Goal: Task Accomplishment & Management: Complete application form

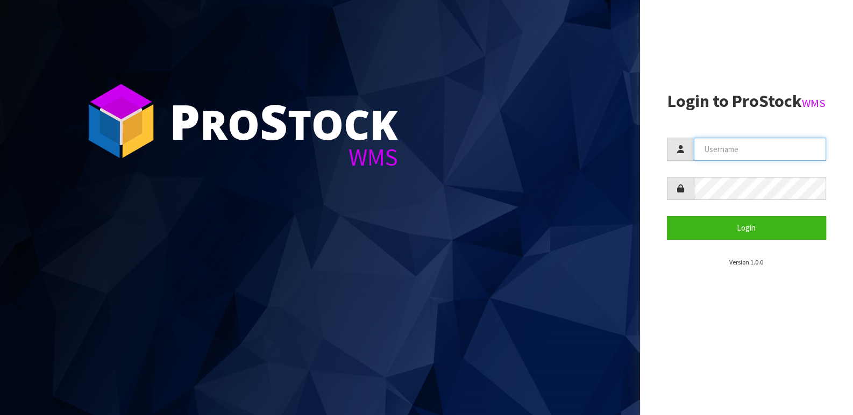
click at [757, 161] on input "text" at bounding box center [760, 149] width 133 height 23
type input "BABW"
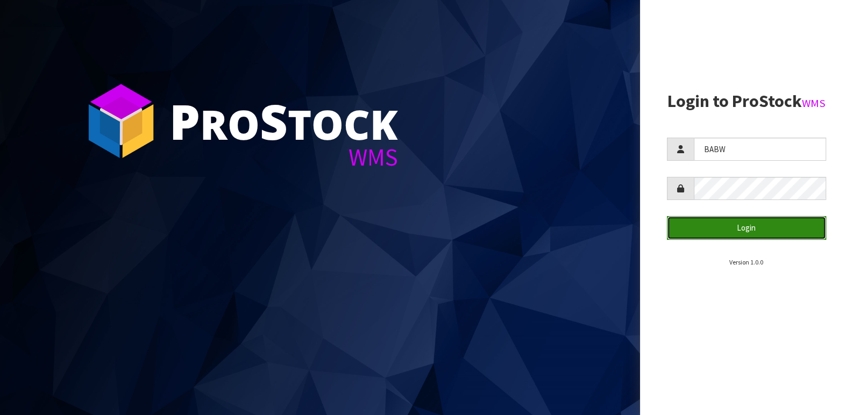
click at [802, 239] on button "Login" at bounding box center [747, 227] width 160 height 23
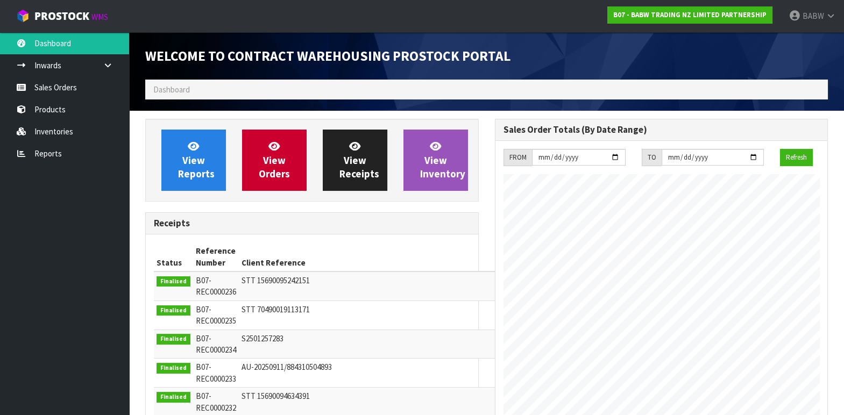
scroll to position [596, 349]
drag, startPoint x: 67, startPoint y: 89, endPoint x: 82, endPoint y: 90, distance: 15.6
click at [67, 89] on link "Sales Orders" at bounding box center [64, 87] width 129 height 22
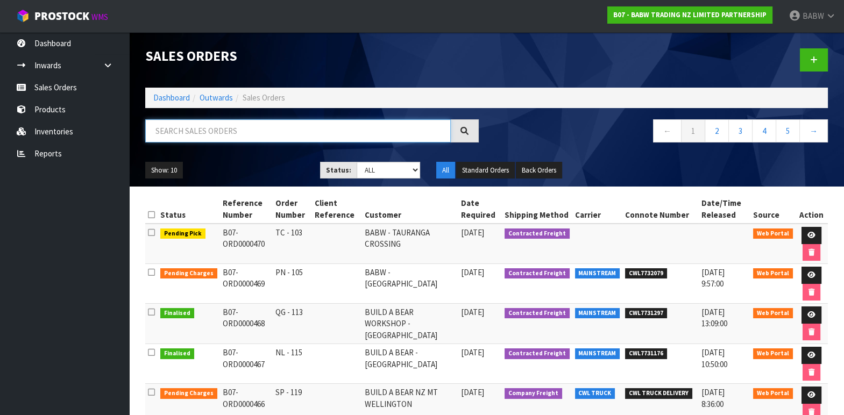
click at [258, 128] on input "text" at bounding box center [298, 130] width 306 height 23
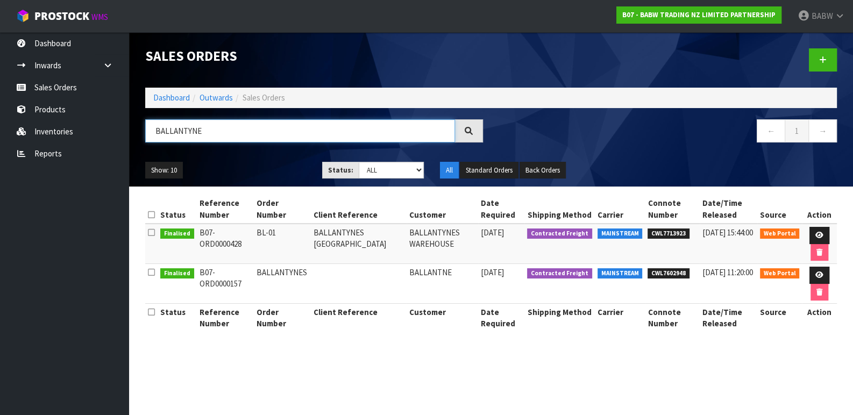
type input "BALLANTYNE"
drag, startPoint x: 354, startPoint y: 241, endPoint x: 386, endPoint y: 247, distance: 32.4
click at [386, 247] on td "BALLANTYNES [GEOGRAPHIC_DATA]" at bounding box center [359, 244] width 96 height 40
click at [432, 248] on td "BALLANTYNES WAREHOUSE" at bounding box center [443, 244] width 72 height 40
click at [819, 232] on icon at bounding box center [820, 235] width 8 height 7
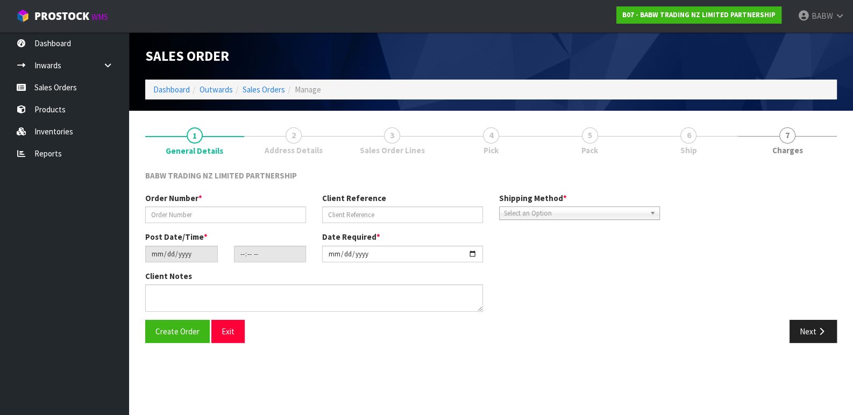
type input "BL-01"
type input "BALLANTYNES [GEOGRAPHIC_DATA]"
type input "[DATE]"
type input "14:25:00.000"
type input "[DATE]"
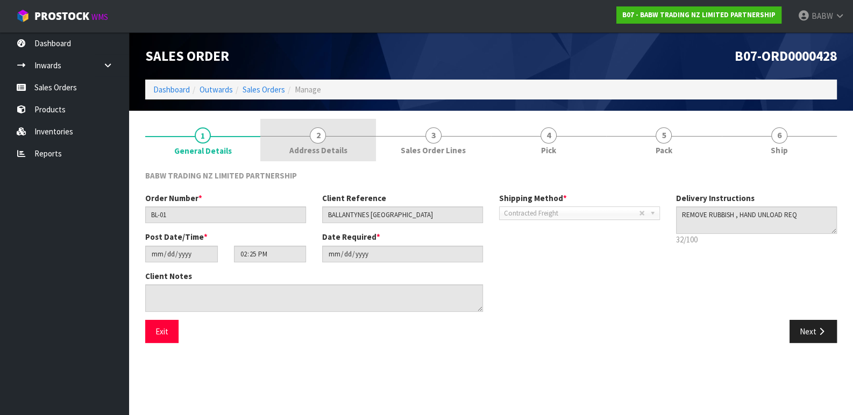
click at [326, 135] on link "2 Address Details" at bounding box center [317, 140] width 115 height 43
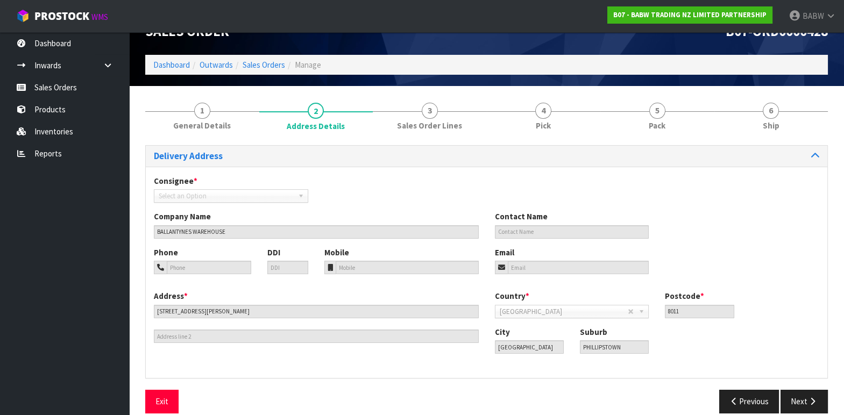
scroll to position [38, 0]
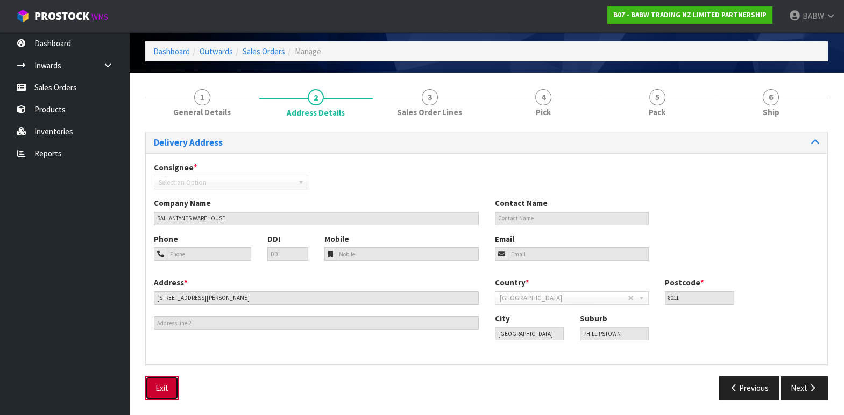
click at [155, 393] on button "Exit" at bounding box center [161, 388] width 33 height 23
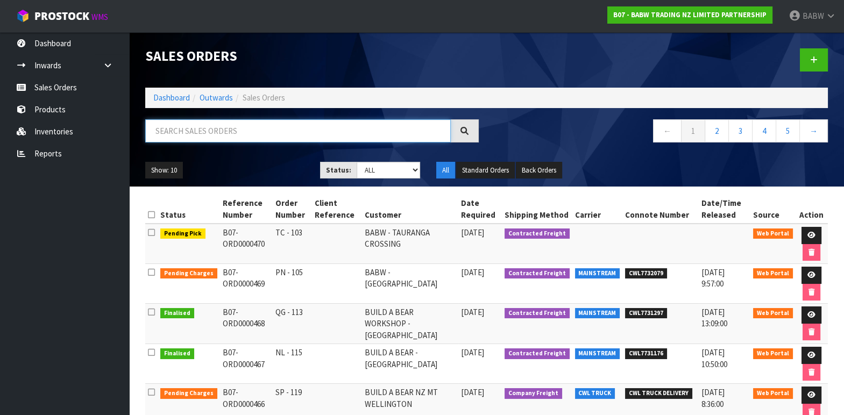
click at [312, 133] on input "text" at bounding box center [298, 130] width 306 height 23
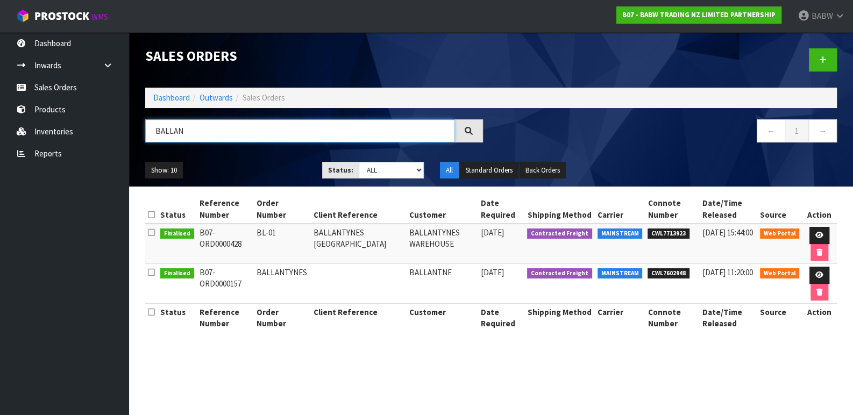
type input "BALLAN"
drag, startPoint x: 207, startPoint y: 229, endPoint x: 256, endPoint y: 246, distance: 51.7
click at [256, 246] on tr "Finalised B07-ORD0000428 BL-01 BALLANTYNES [GEOGRAPHIC_DATA] BALLANTYNES WAREHO…" at bounding box center [491, 244] width 692 height 40
click at [299, 243] on td "BL-01" at bounding box center [282, 244] width 57 height 40
drag, startPoint x: 221, startPoint y: 237, endPoint x: 277, endPoint y: 249, distance: 57.1
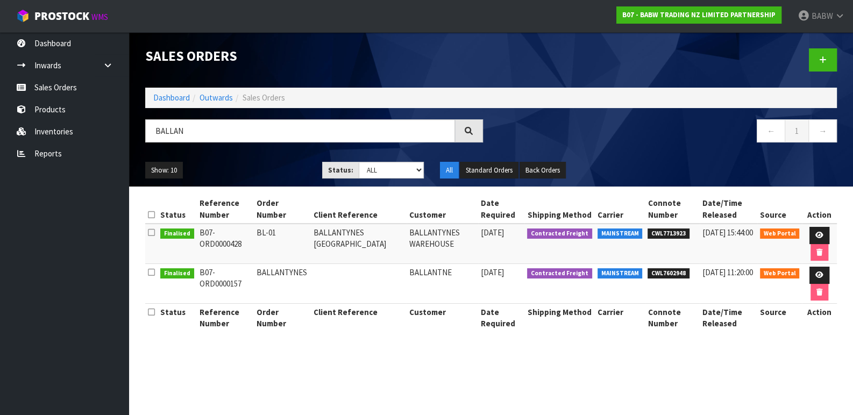
click at [253, 249] on td "B07-ORD0000428" at bounding box center [225, 244] width 57 height 40
click at [344, 373] on section "Sales Orders Dashboard Outwards Sales Orders BALLAN ← 1 → Show: 10 5 10 25 50 S…" at bounding box center [426, 207] width 853 height 415
click at [277, 369] on section "Sales Orders Dashboard Outwards Sales Orders BALLAN ← 1 → Show: 10 5 10 25 50 S…" at bounding box center [426, 207] width 853 height 415
click at [818, 230] on link at bounding box center [820, 235] width 20 height 17
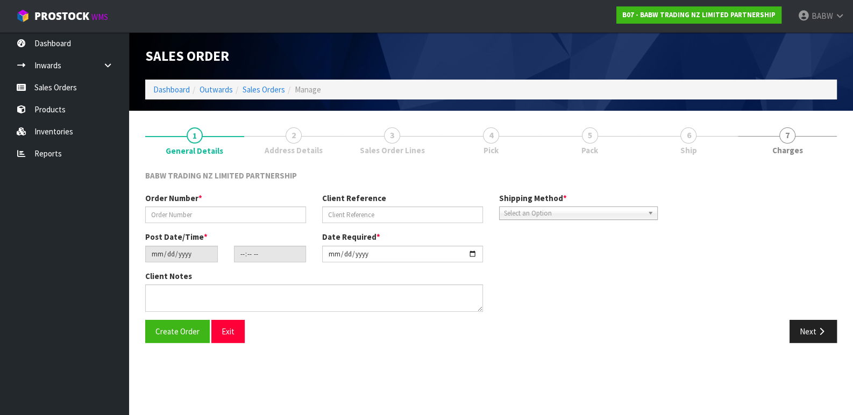
type input "BL-01"
type input "BALLANTYNES [GEOGRAPHIC_DATA]"
type input "[DATE]"
type input "14:25:00.000"
type input "[DATE]"
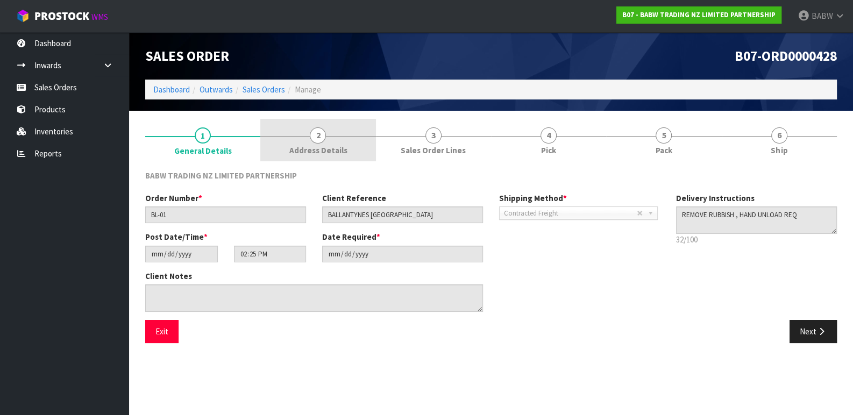
click at [333, 150] on span "Address Details" at bounding box center [318, 150] width 58 height 11
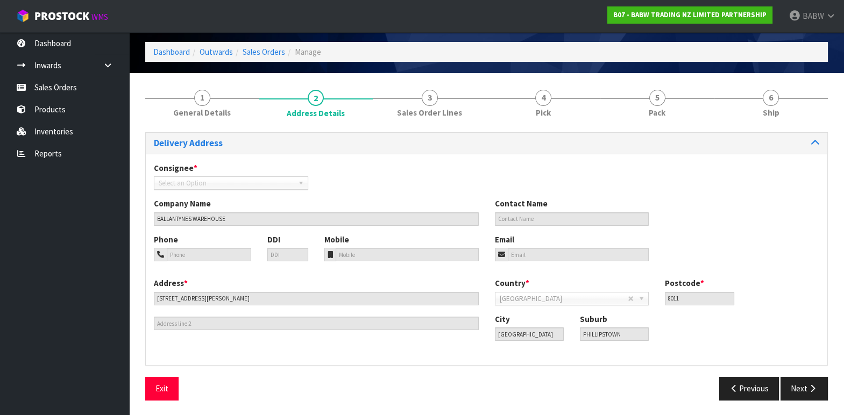
scroll to position [38, 0]
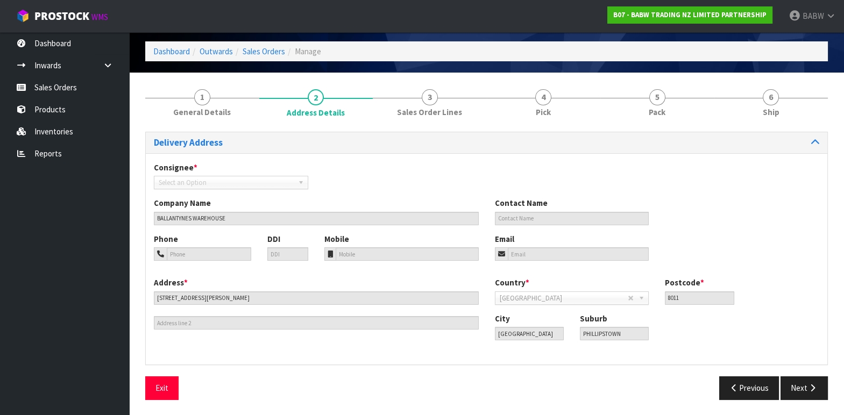
click at [330, 380] on div "Exit" at bounding box center [312, 388] width 350 height 23
click at [155, 387] on button "Exit" at bounding box center [161, 388] width 33 height 23
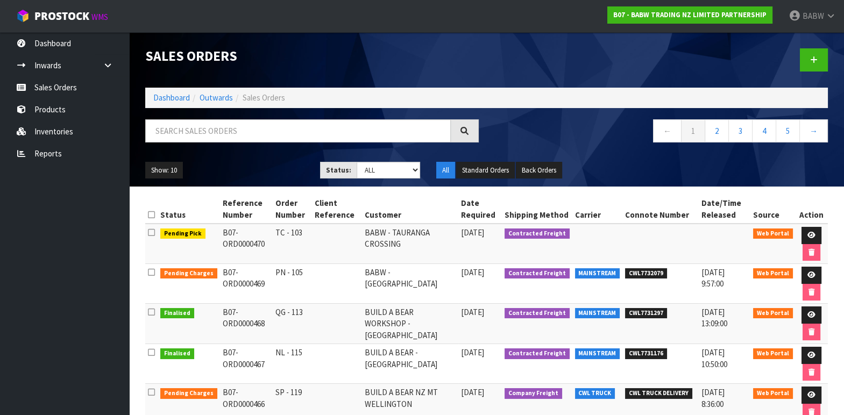
drag, startPoint x: 268, startPoint y: 230, endPoint x: 345, endPoint y: 253, distance: 80.3
click at [345, 253] on tr "Pending Pick B07-ORD0000470 TC - 103 [GEOGRAPHIC_DATA] [DATE] Contracted Freigh…" at bounding box center [486, 244] width 683 height 40
click at [341, 258] on td at bounding box center [337, 244] width 50 height 40
click at [253, 135] on input "text" at bounding box center [298, 130] width 306 height 23
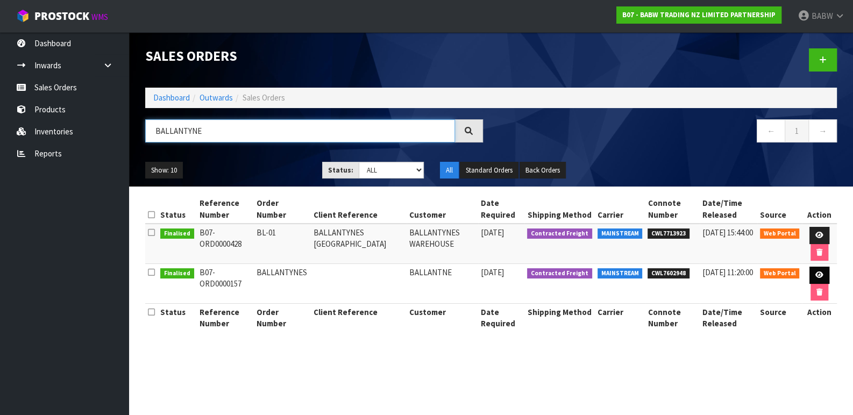
type input "BALLANTYNE"
click at [823, 272] on link at bounding box center [820, 275] width 20 height 17
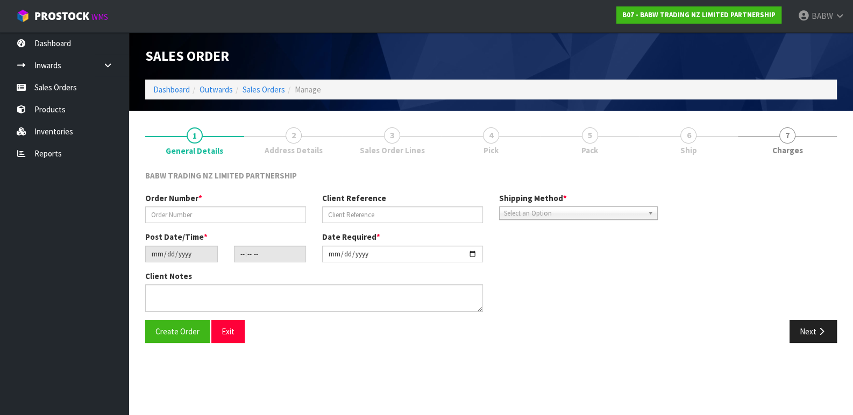
type input "BALLANTYNES"
type input "[DATE]"
type input "11:12:00.000"
type input "[DATE]"
type textarea "PLEASE NOTE THAT THIS IS FOR AN EVENT & THERE IS A 3M TRUCK HEIGHT RESTRICTION …"
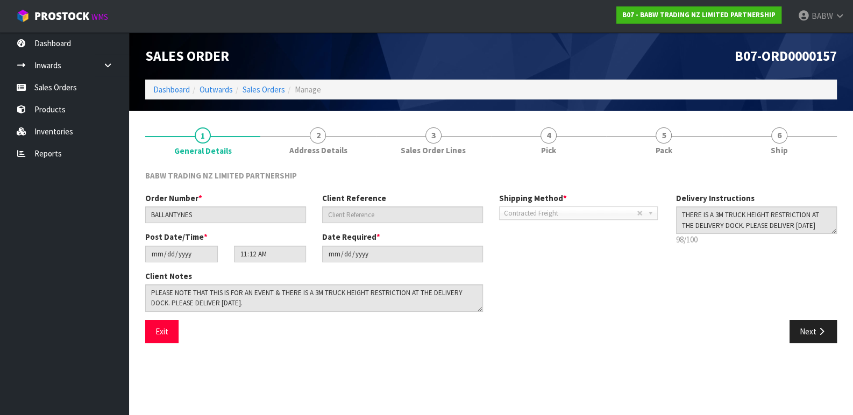
drag, startPoint x: 338, startPoint y: 143, endPoint x: 334, endPoint y: 163, distance: 20.9
click at [338, 142] on link "2 Address Details" at bounding box center [317, 140] width 115 height 43
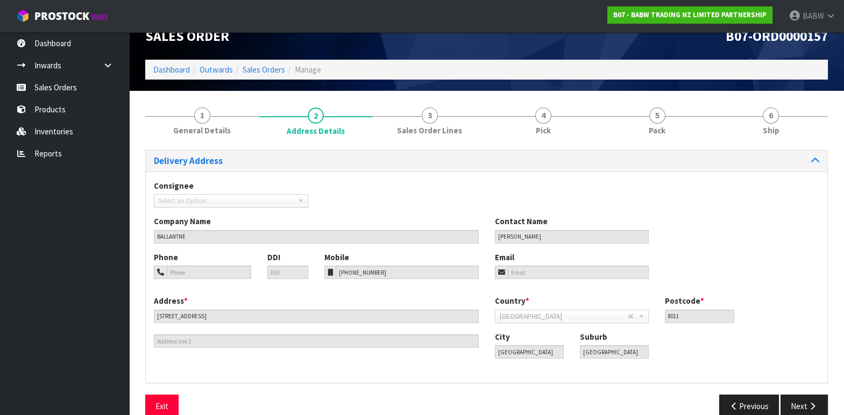
scroll to position [38, 0]
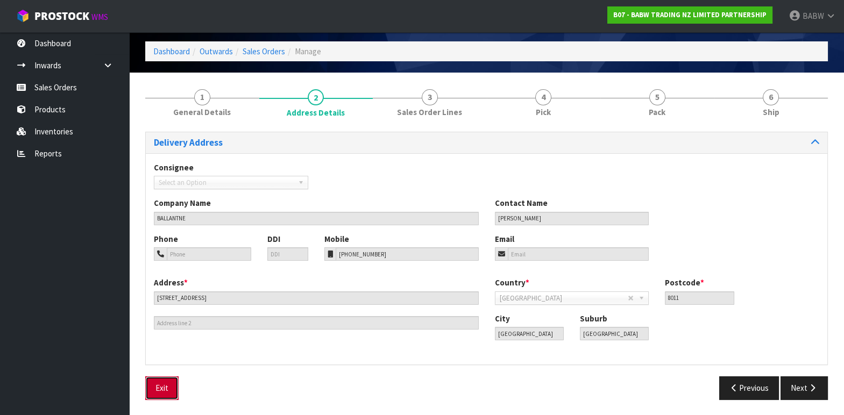
click at [161, 387] on button "Exit" at bounding box center [161, 388] width 33 height 23
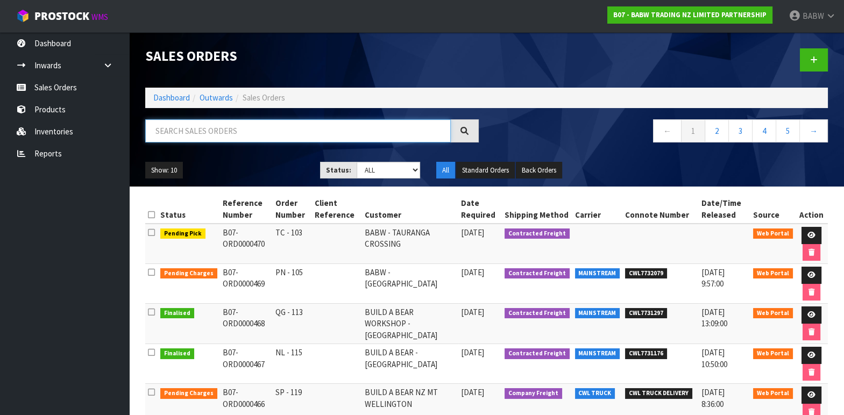
click at [223, 123] on input "text" at bounding box center [298, 130] width 306 height 23
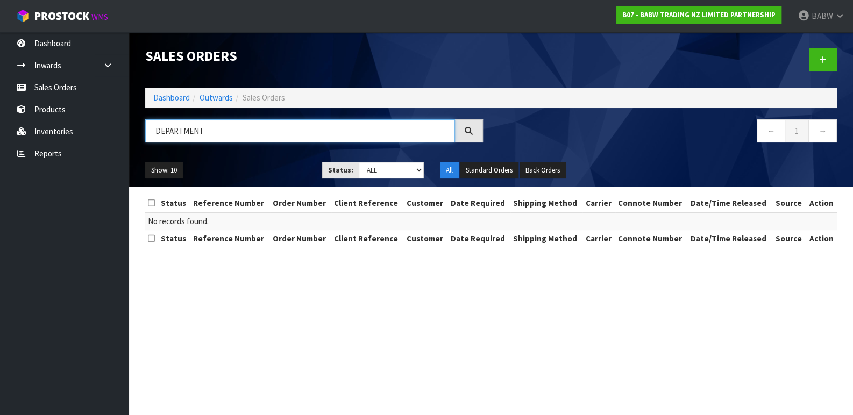
drag, startPoint x: 271, startPoint y: 135, endPoint x: 145, endPoint y: 123, distance: 126.5
click at [145, 123] on input "DEPARTMENT" at bounding box center [300, 130] width 310 height 23
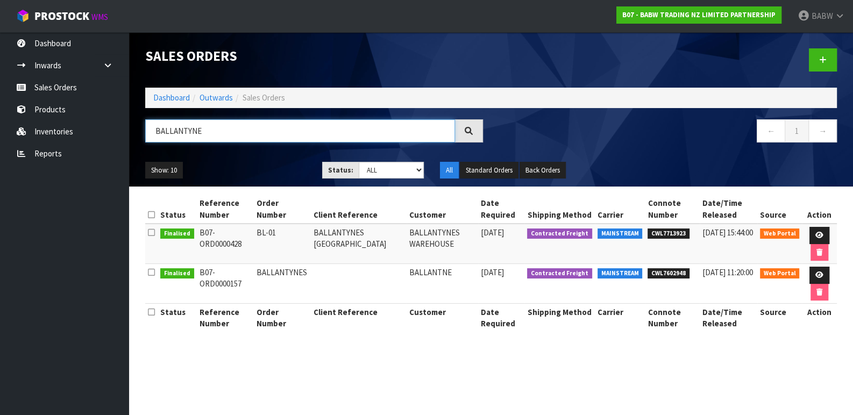
type input "BALLANTYNE"
click at [225, 128] on input "BALLANTYNE" at bounding box center [300, 130] width 310 height 23
click at [30, 221] on ul "Dashboard Inwards Purchase Orders Receipts Sales Orders Products Inventories Re…" at bounding box center [64, 223] width 129 height 383
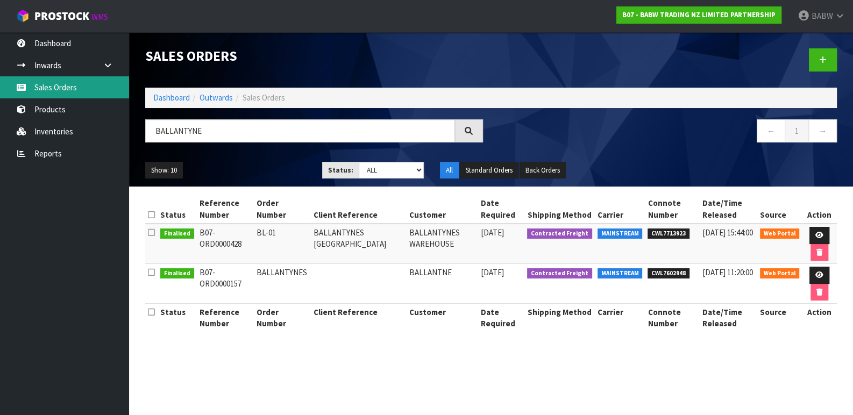
click at [56, 92] on link "Sales Orders" at bounding box center [64, 87] width 129 height 22
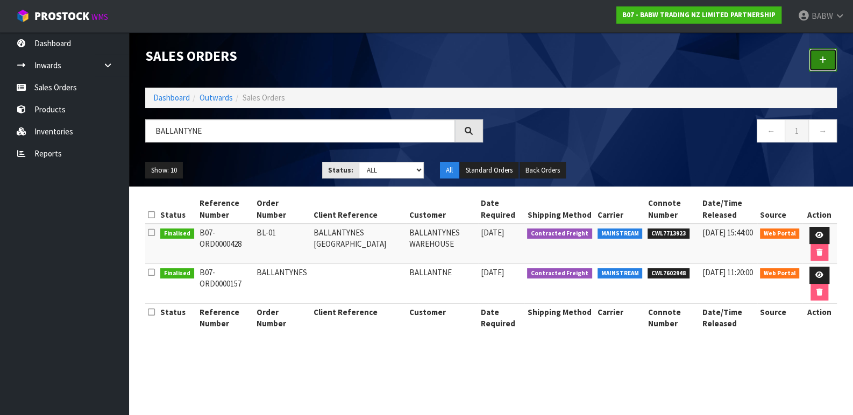
click at [823, 56] on icon at bounding box center [823, 60] width 8 height 8
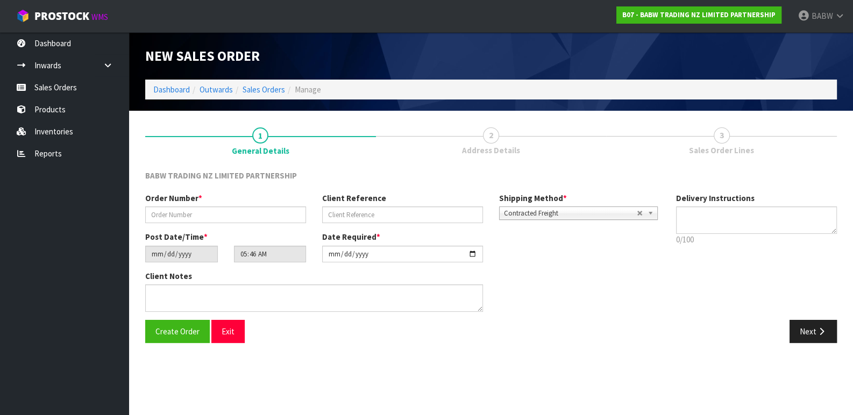
type textarea "REMOVE RUBBISH , HAND UNLOAD REQ"
click at [208, 203] on div "Order Number *" at bounding box center [225, 208] width 177 height 31
click at [211, 213] on input "text" at bounding box center [225, 215] width 161 height 17
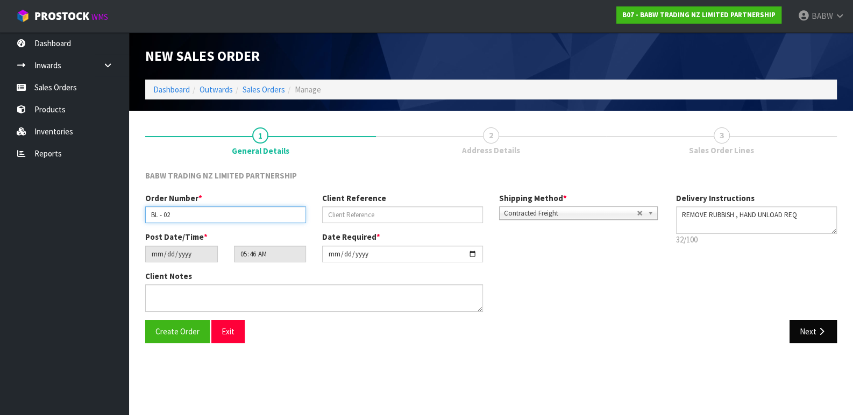
type input "BL - 02"
click at [819, 332] on icon "button" at bounding box center [822, 332] width 10 height 8
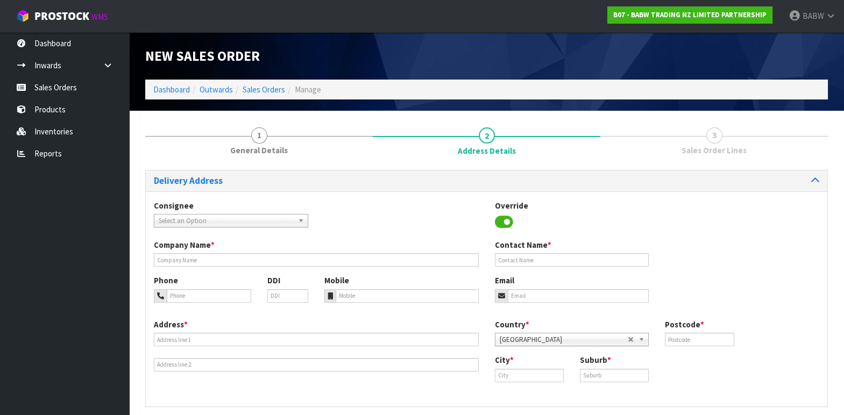
click at [238, 218] on span "Select an Option" at bounding box center [226, 221] width 135 height 13
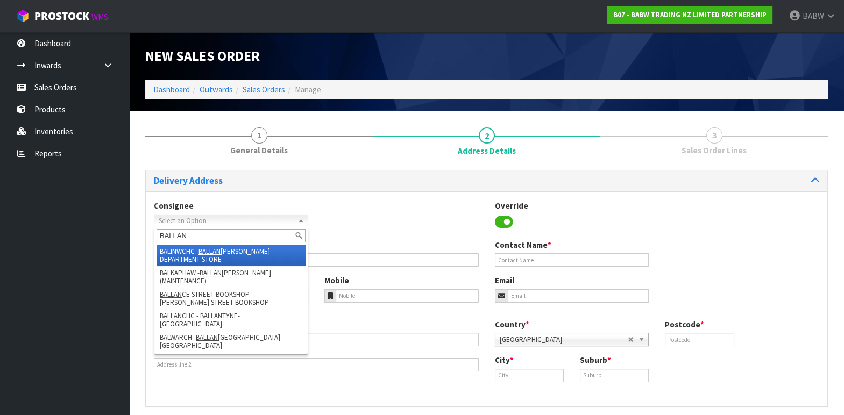
type input "BALLAN"
click at [263, 250] on li "BALINWCHC - BALLAN TYNES DEPARTMENT STORE" at bounding box center [231, 256] width 149 height 22
type input "BALLANTYNES DEPARTMENT STORE"
type input "REN GE"
type input "64 3 379 7400"
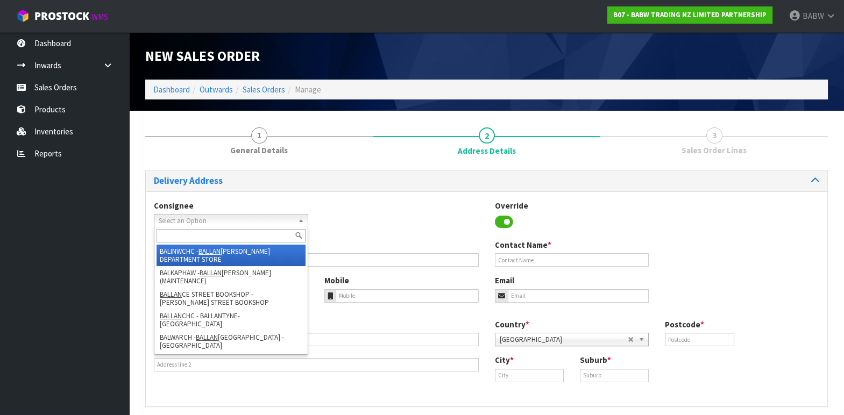
type input "03 353 9063"
type input "[STREET_ADDRESS]"
type input "INWARDS"
type input "8011"
type input "[GEOGRAPHIC_DATA]"
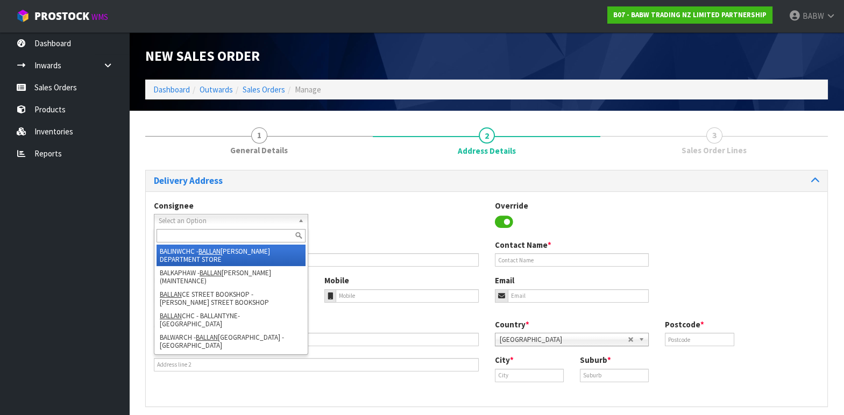
type input "[GEOGRAPHIC_DATA]"
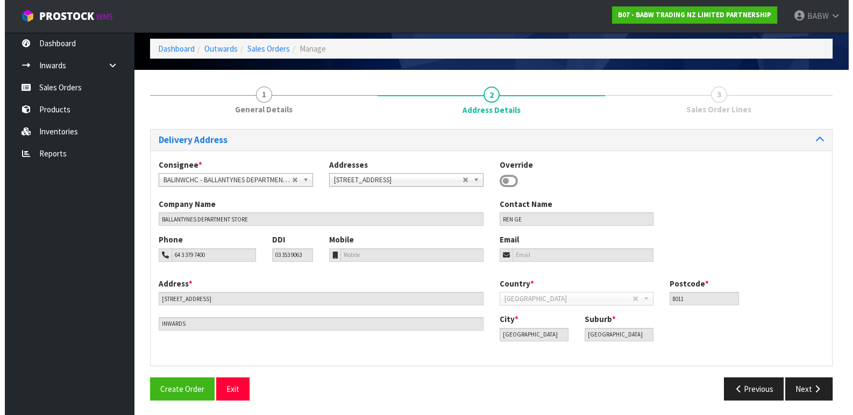
scroll to position [41, 0]
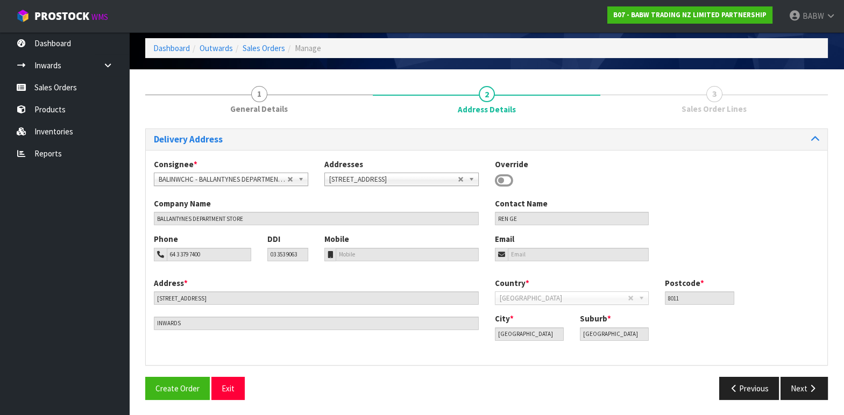
click at [65, 272] on ul "Dashboard Inwards Purchase Orders Receipts Sales Orders Products Inventories Re…" at bounding box center [64, 223] width 129 height 383
click at [90, 251] on ul "Dashboard Inwards Purchase Orders Receipts Sales Orders Products Inventories Re…" at bounding box center [64, 223] width 129 height 383
click at [228, 394] on button "Exit" at bounding box center [227, 388] width 33 height 23
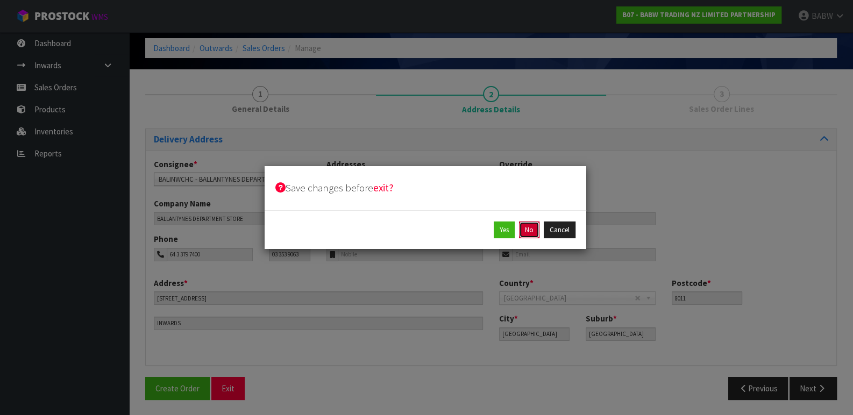
click at [525, 230] on button "No" at bounding box center [529, 230] width 20 height 17
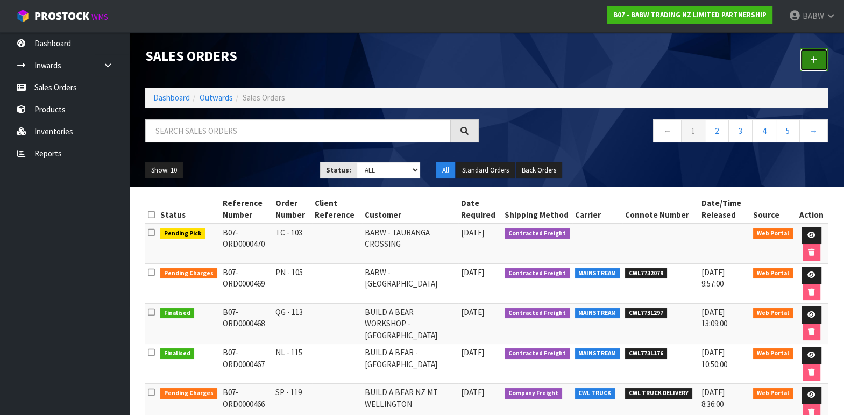
click at [817, 62] on icon at bounding box center [814, 60] width 8 height 8
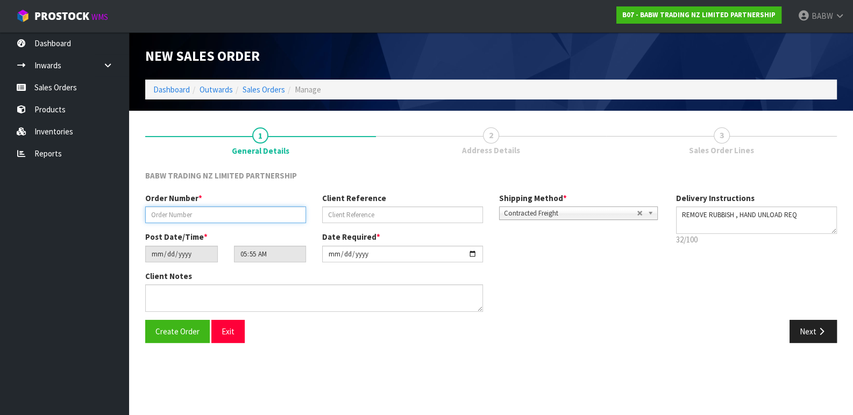
click at [223, 221] on input "text" at bounding box center [225, 215] width 161 height 17
click at [184, 216] on input "text" at bounding box center [225, 215] width 161 height 17
type input "BL - 02"
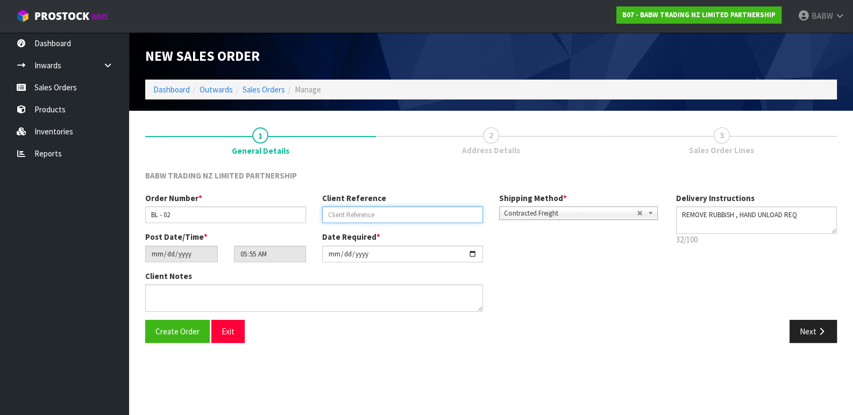
click at [397, 218] on input "text" at bounding box center [402, 215] width 161 height 17
type input "BALLANTYNES WHOLESALE ORDER"
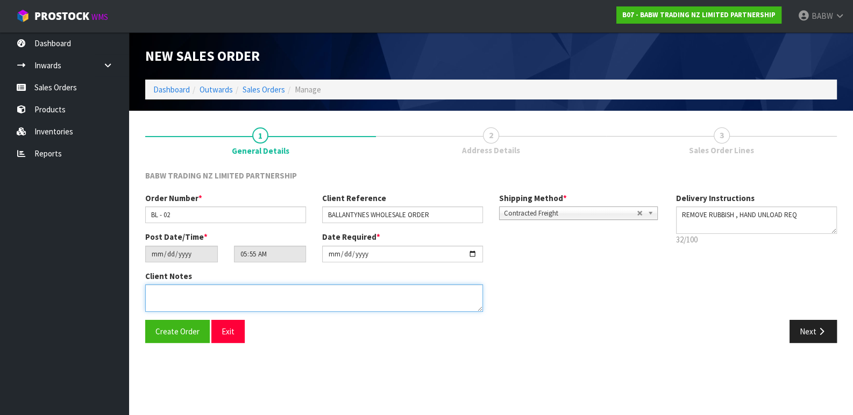
click at [312, 301] on textarea at bounding box center [314, 298] width 338 height 27
click at [271, 295] on textarea at bounding box center [314, 298] width 338 height 27
paste textarea "DISTRIBUTION CENTRE DELIVERIES MUST BE MADE BETWEEN 7.30AM AND 2PM [DATE] TO [D…"
type textarea "DISTRIBUTION CENTRE DELIVERIES MUST BE MADE BETWEEN 7.30AM AND 2PM [DATE] TO [D…"
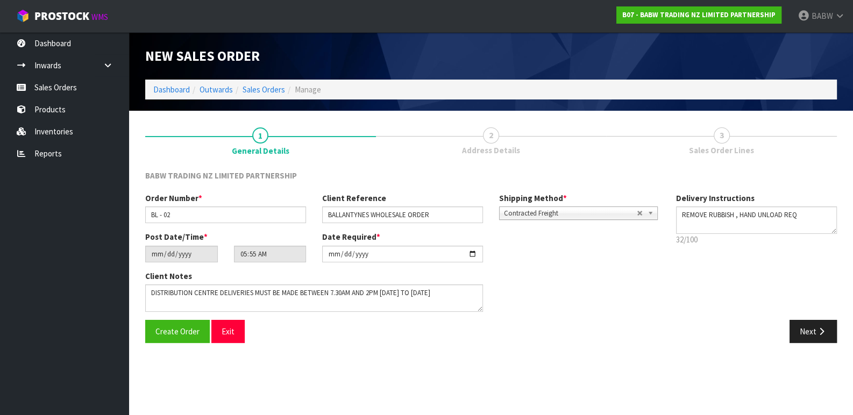
click at [413, 356] on section "1 General Details 2 Address Details 3 Sales Order Lines BABW TRADING NZ LIMITED…" at bounding box center [491, 235] width 724 height 249
drag, startPoint x: 809, startPoint y: 326, endPoint x: 674, endPoint y: 326, distance: 134.5
click at [809, 326] on button "Next" at bounding box center [813, 331] width 47 height 23
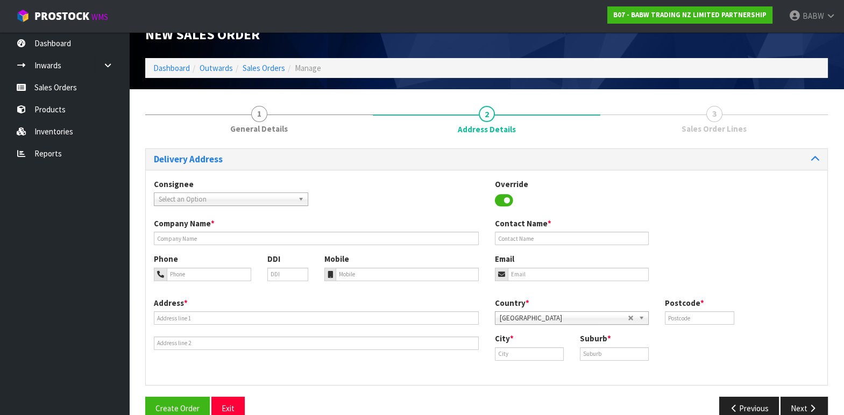
scroll to position [41, 0]
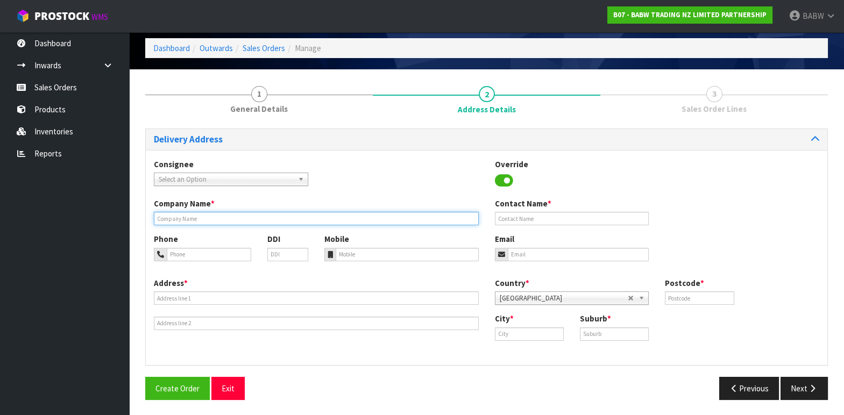
click at [306, 212] on input "text" at bounding box center [316, 218] width 325 height 13
paste input "J BALLANTYNE & CO LTD (BALLANTYNES)"
type input "J BALLANTYNE & CO LTD (BALLANTYNES)"
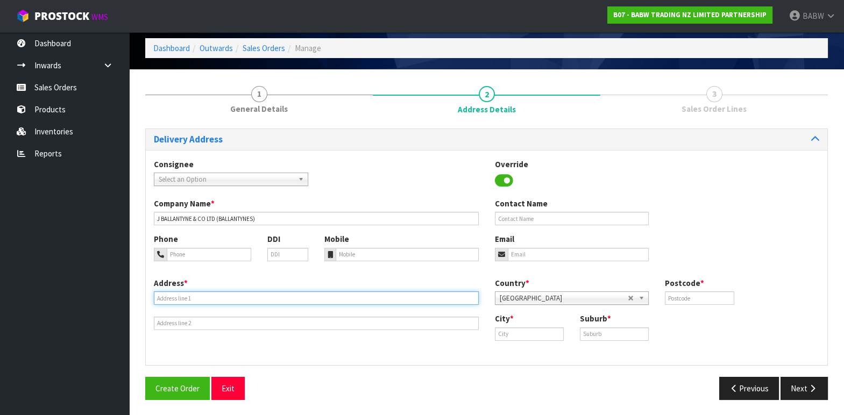
click at [260, 300] on input "text" at bounding box center [316, 298] width 325 height 13
paste input "[STREET_ADDRESS]"
type input "[STREET_ADDRESS]"
drag, startPoint x: 205, startPoint y: 296, endPoint x: 184, endPoint y: 299, distance: 21.2
click at [136, 297] on section "1 General Details 2 Address Details 3 Sales Order Lines Delivery Address Consig…" at bounding box center [486, 242] width 715 height 347
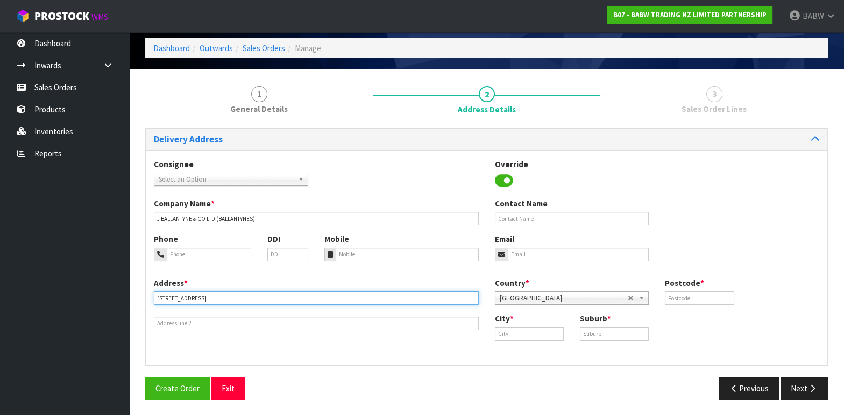
click at [214, 295] on input "[STREET_ADDRESS]" at bounding box center [316, 298] width 325 height 13
click at [206, 304] on input "[STREET_ADDRESS]" at bounding box center [316, 298] width 325 height 13
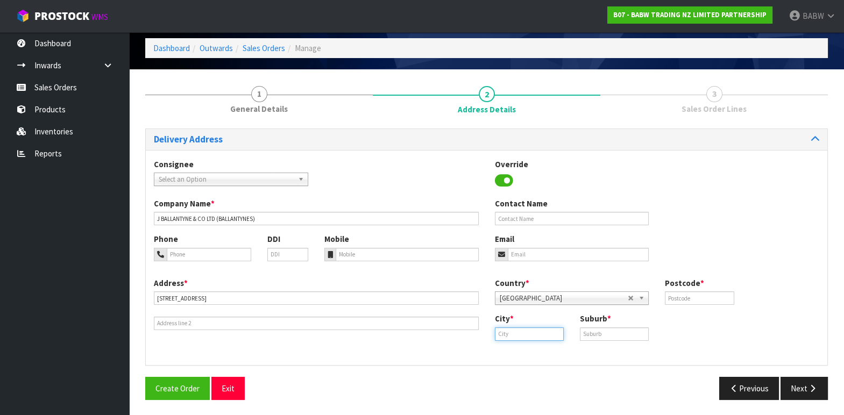
click at [537, 335] on input "text" at bounding box center [529, 334] width 69 height 13
click at [546, 334] on input "text" at bounding box center [529, 334] width 69 height 13
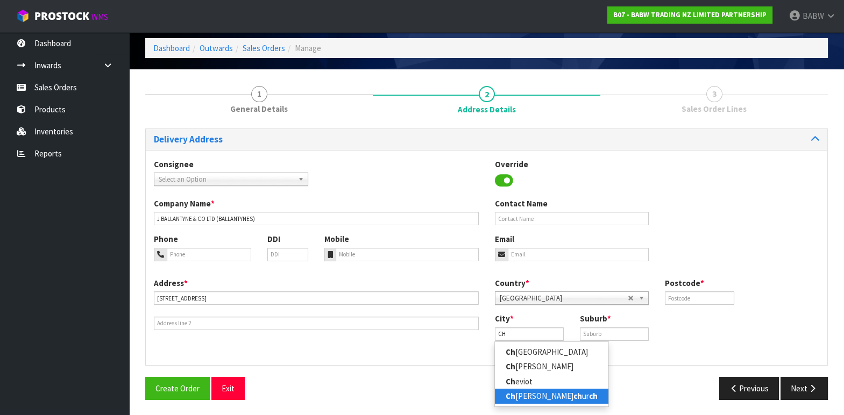
drag, startPoint x: 547, startPoint y: 390, endPoint x: 562, endPoint y: 373, distance: 22.8
click at [547, 390] on link "[PERSON_NAME] ch ur ch" at bounding box center [552, 396] width 114 height 15
type input "[GEOGRAPHIC_DATA]"
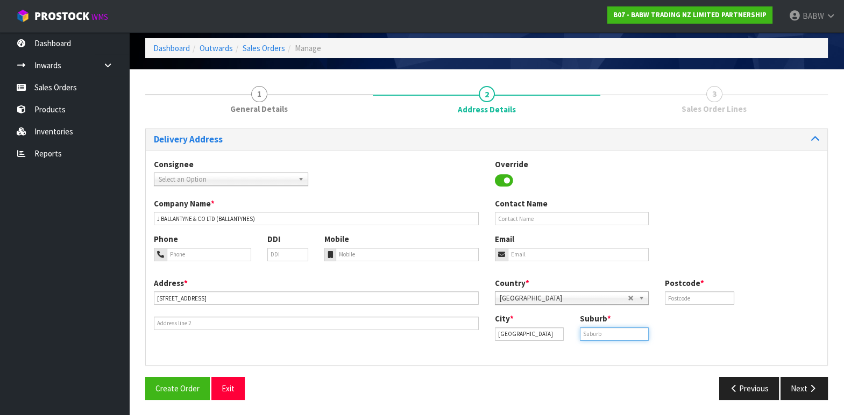
click at [607, 333] on input "text" at bounding box center [614, 334] width 69 height 13
drag, startPoint x: 536, startPoint y: 331, endPoint x: 434, endPoint y: 331, distance: 102.8
click at [434, 331] on div "Address * [STREET_ADDRESS] Country * [GEOGRAPHIC_DATA] [GEOGRAPHIC_DATA] [GEOGR…" at bounding box center [487, 318] width 682 height 80
click at [616, 334] on input "text" at bounding box center [614, 334] width 69 height 13
paste input "[GEOGRAPHIC_DATA]"
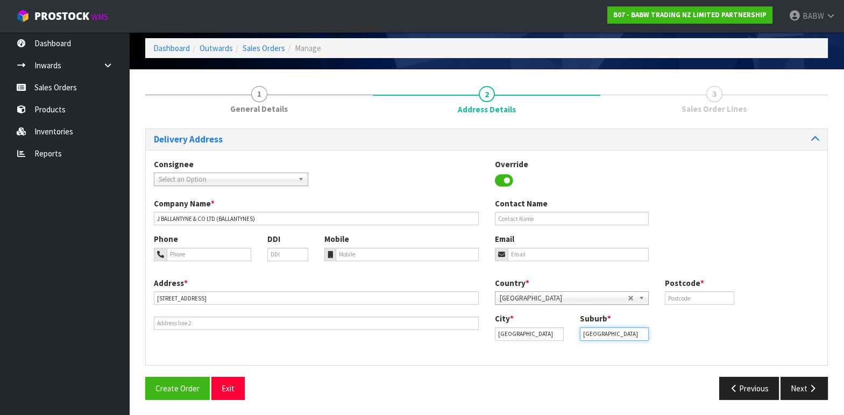
type input "[GEOGRAPHIC_DATA]"
click at [702, 299] on input "text" at bounding box center [699, 298] width 69 height 13
paste input "8011"
type input "8011"
click at [679, 326] on div "City * [GEOGRAPHIC_DATA] Suburb * [GEOGRAPHIC_DATA]" at bounding box center [657, 331] width 341 height 36
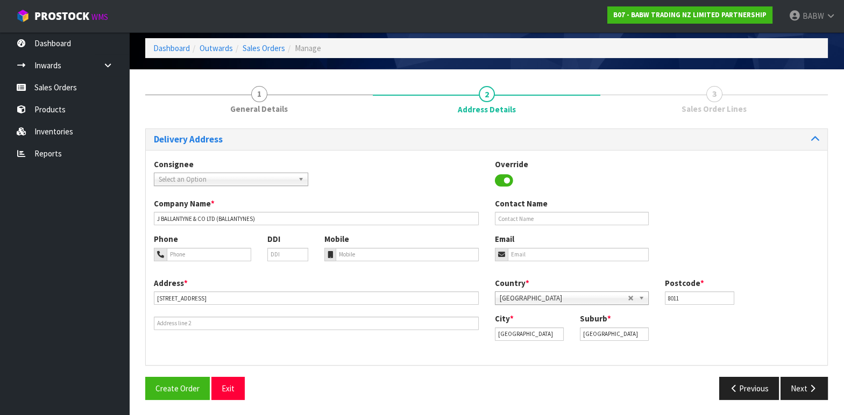
click at [331, 360] on div "Consignee 000001.BAY MECHANICS - BAY MECHANICS 000001A - BRAKE & TRANSMISSION N…" at bounding box center [487, 257] width 682 height 215
click at [546, 216] on input "text" at bounding box center [572, 218] width 154 height 13
paste input "[PERSON_NAME]"
type input "[PERSON_NAME]"
click at [635, 175] on div "Override" at bounding box center [572, 174] width 171 height 31
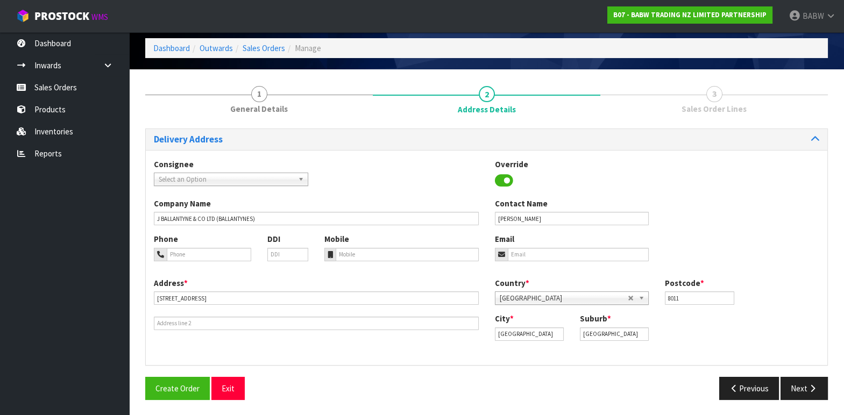
click at [689, 226] on div "Company Name J BALLANTYNE & CO LTD (BALLANTYNES) Contact Name [PERSON_NAME]" at bounding box center [487, 216] width 682 height 36
click at [801, 391] on button "Next" at bounding box center [804, 388] width 47 height 23
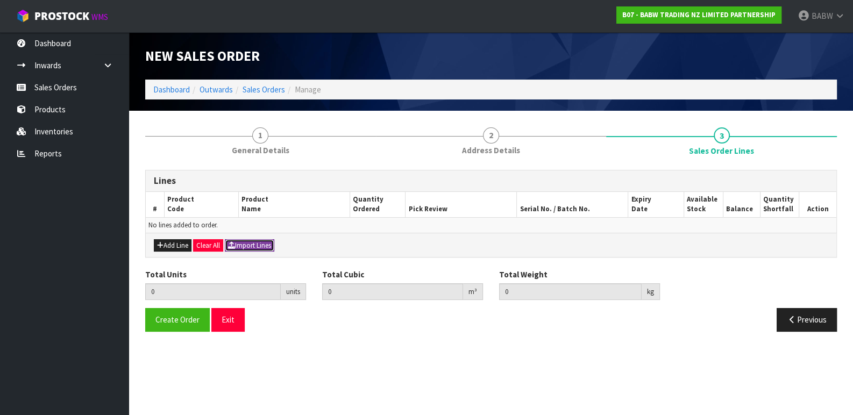
click at [267, 251] on button "Import Lines" at bounding box center [250, 245] width 50 height 13
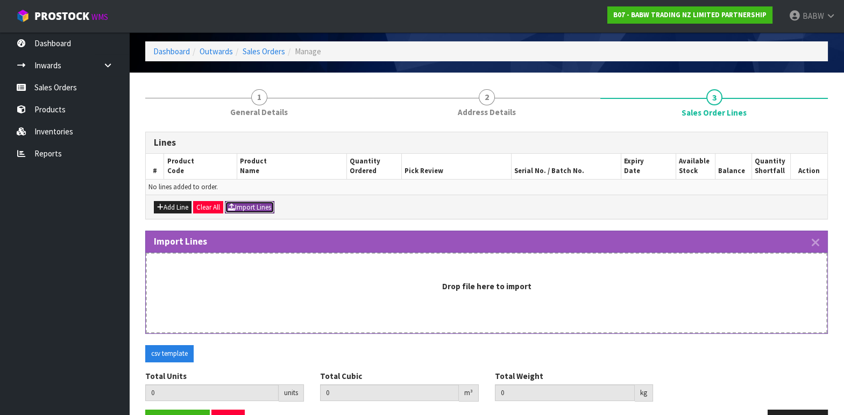
scroll to position [70, 0]
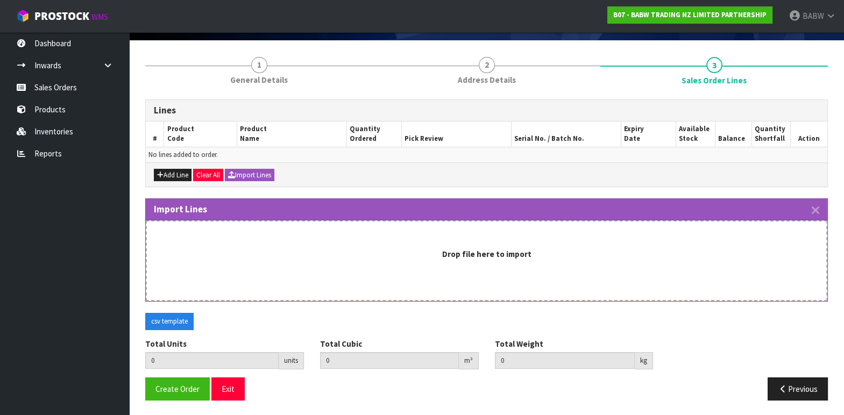
click at [107, 270] on ul "Dashboard Inwards Purchase Orders Receipts Sales Orders Products Inventories Re…" at bounding box center [64, 223] width 129 height 383
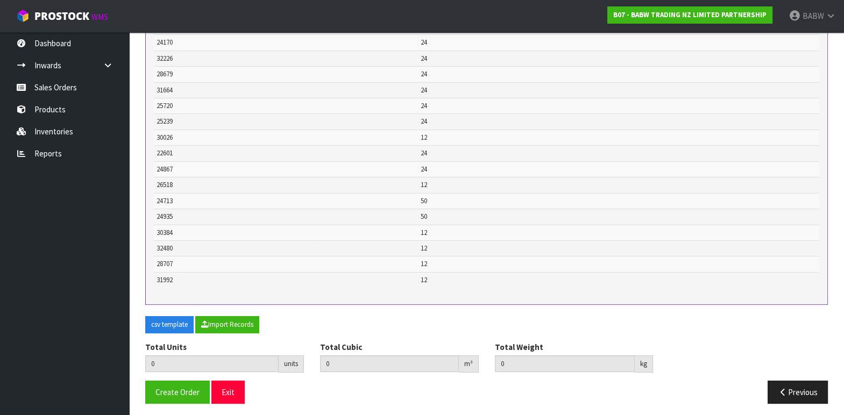
scroll to position [439, 0]
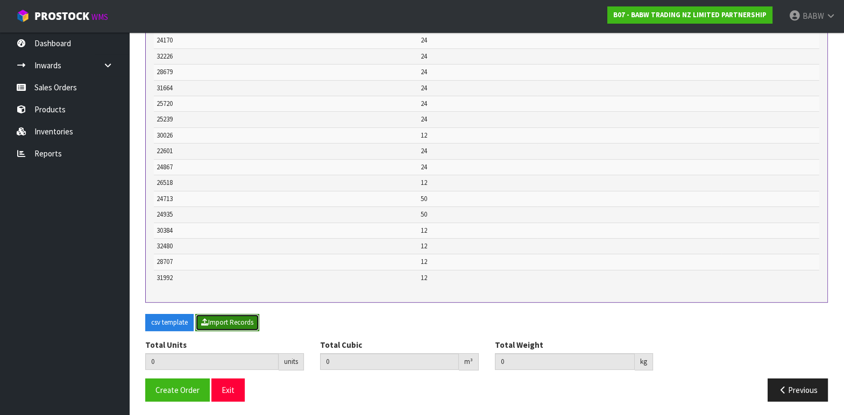
click at [242, 327] on button "Import Records" at bounding box center [227, 322] width 64 height 17
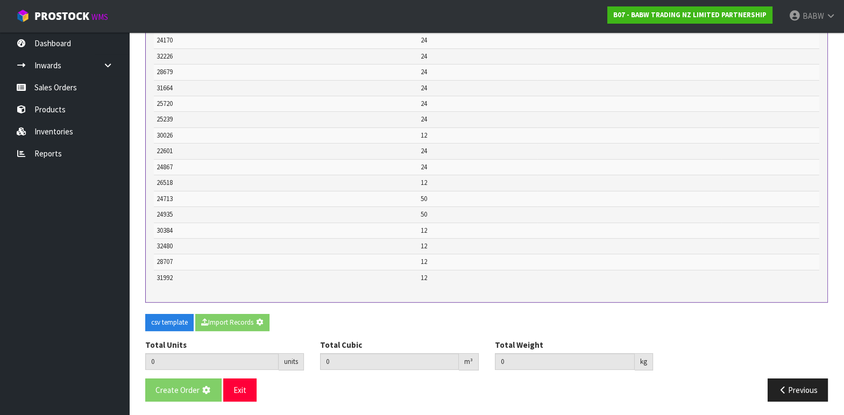
type input "448"
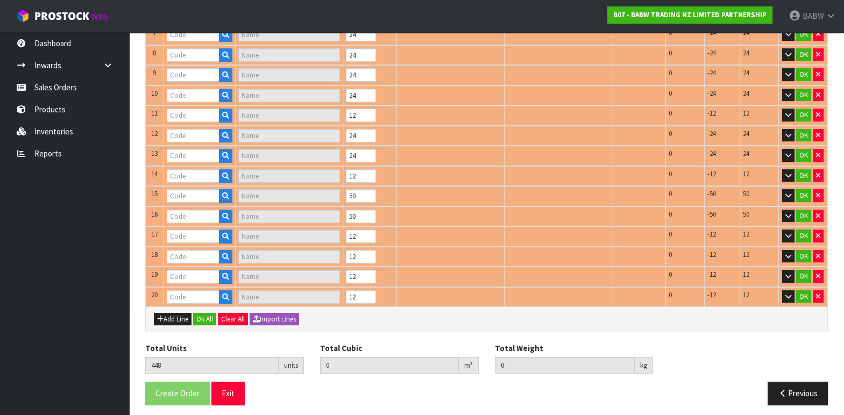
type input "29659"
type input "HUGS [PERSON_NAME]"
type input "32448"
type input "RAINBOW OMBRE DRESS"
type input "28663"
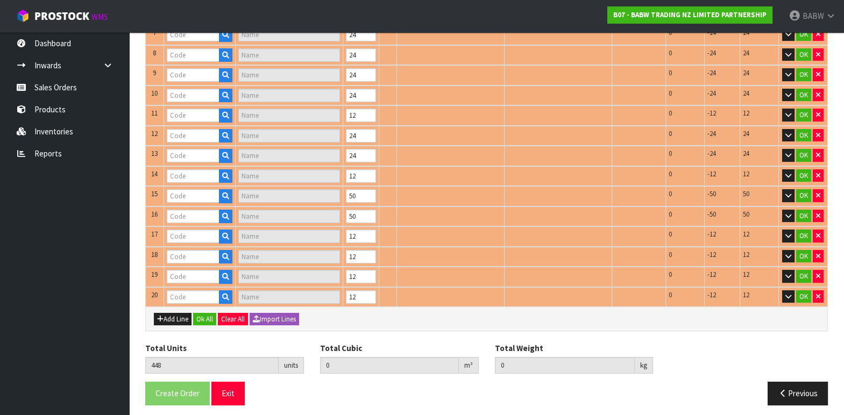
type input "WHITE TEE NEW"
type input "28715"
type input "DENIM SPARKLE SK"
type input "24170"
type input "SILVER TUTU"
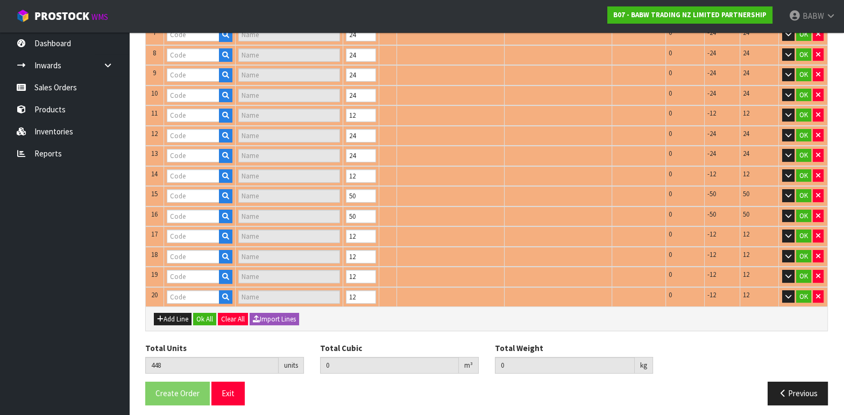
type input "32226"
type input "WINTER BOOT"
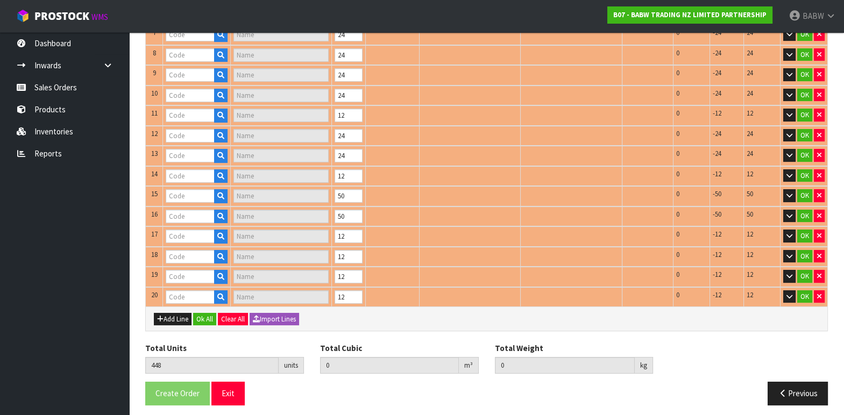
type input "31664"
type input "NRL WARRIORS"
type input "28679"
type input "BLACK SUNGLASSES"
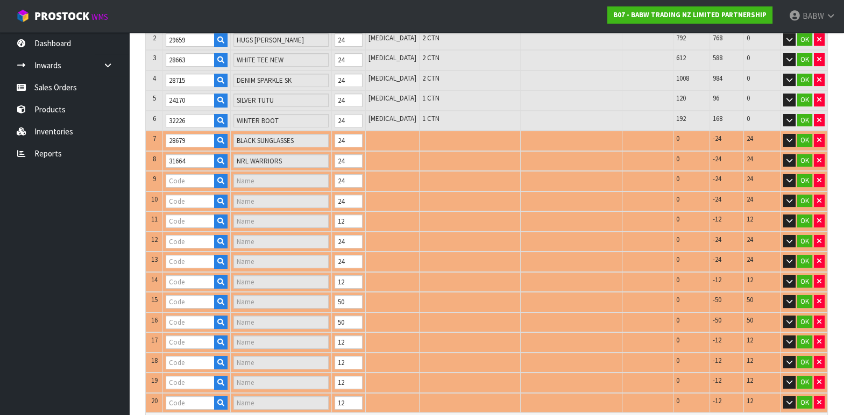
type input "25720"
type input "[PERSON_NAME] CUB"
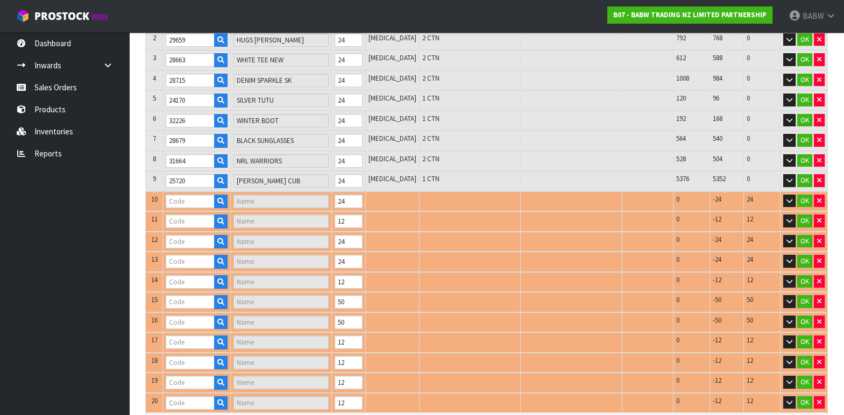
scroll to position [114, 0]
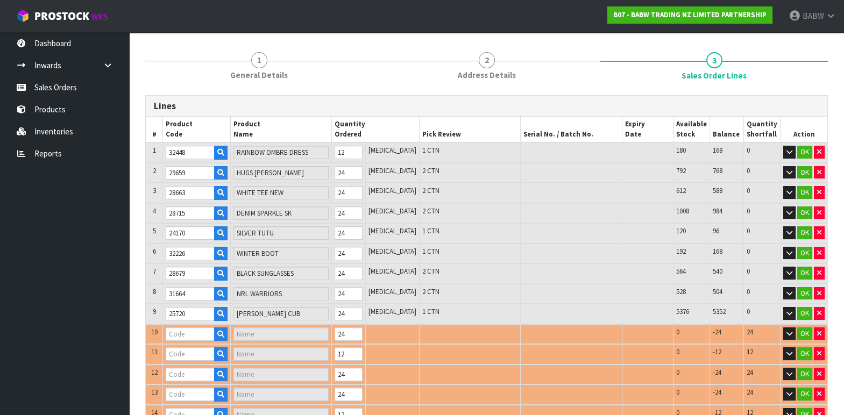
type input "22601"
type input "PAWLETTE"
type input "26518"
type input "TIMELESS TEDDY 2"
type input "30026"
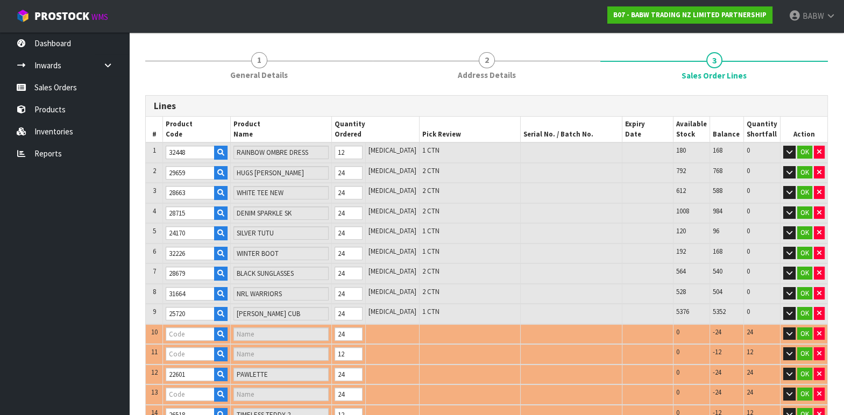
type input "PP RESCUE PUP"
type input "24867"
type input "LONGHORN II"
type input "25239"
type input "[PERSON_NAME] CUB"
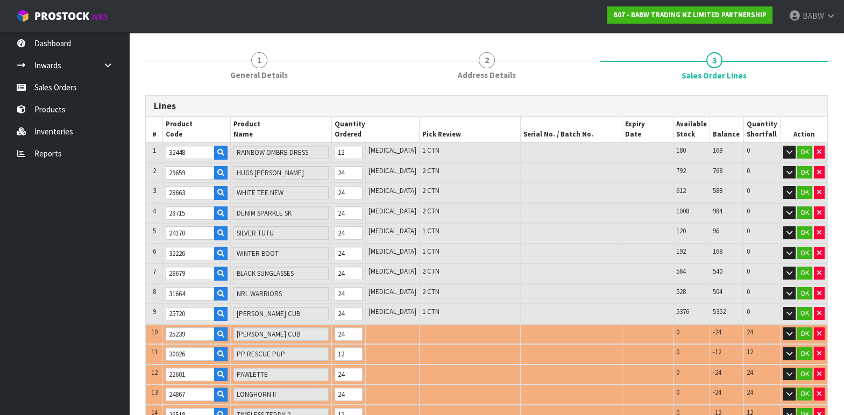
type input "30384"
type input "LT DSTRESSED [PERSON_NAME]"
type input "24935"
type input "BUILD-A-SND 17"
type input "32480"
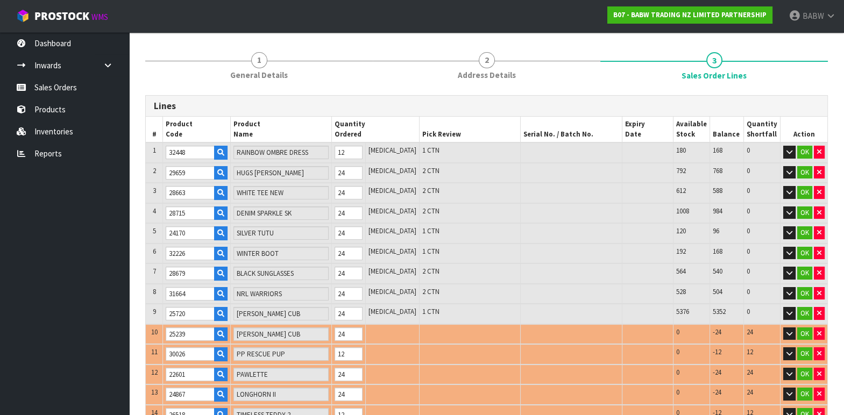
type input "WEDDING DRESS II"
type input "24713"
type input "HEARTBEAT IV"
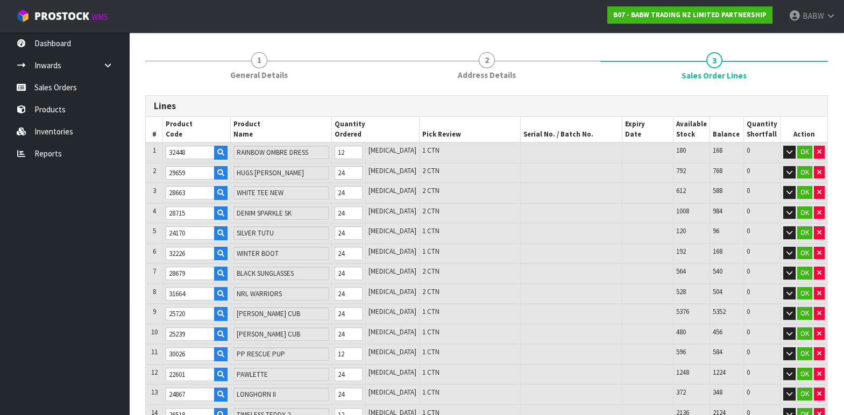
type input "28707"
type input "CAMO BEAR BOXER"
type input "0.351547"
type input "30.628"
type input "31992"
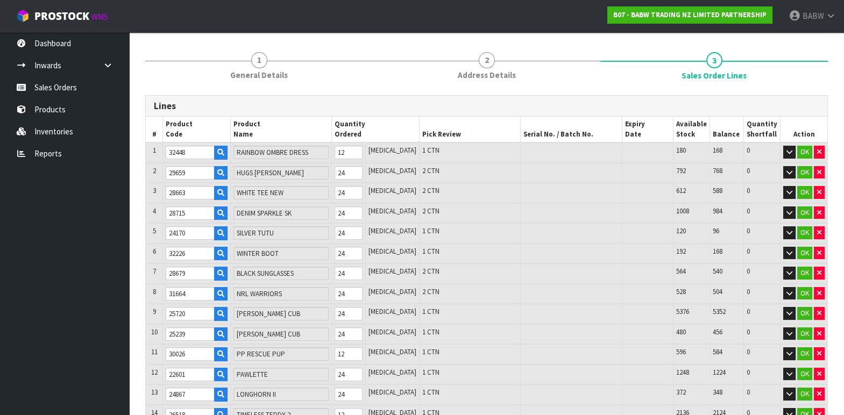
type input "NEW ZEALAND TEE"
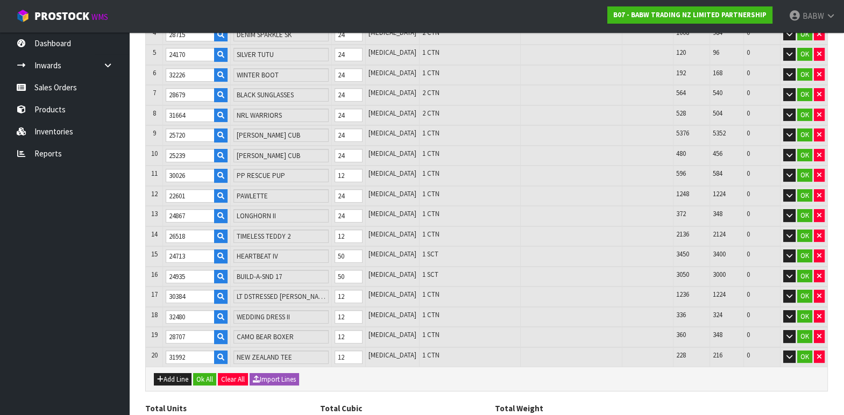
scroll to position [353, 0]
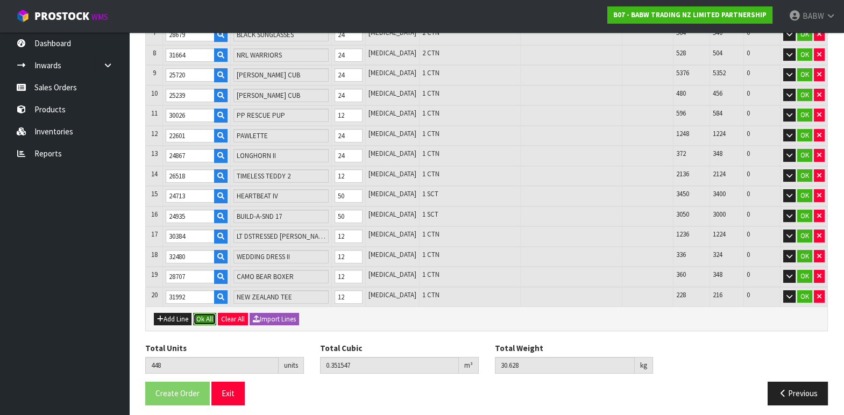
click at [199, 315] on button "Ok All" at bounding box center [204, 319] width 23 height 13
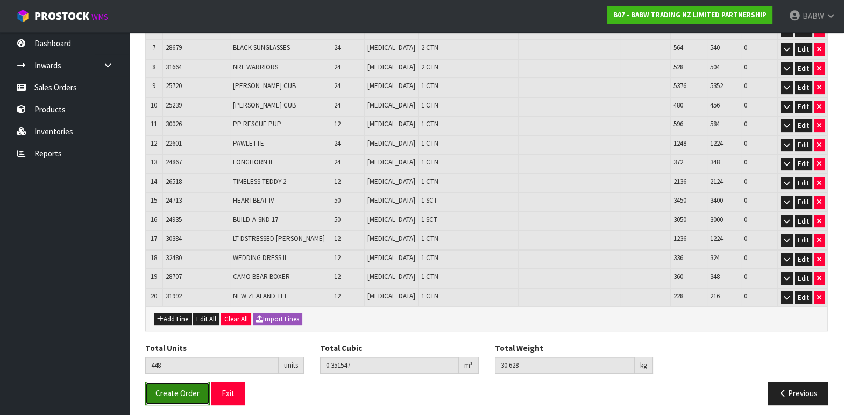
click at [179, 388] on span "Create Order" at bounding box center [177, 393] width 44 height 10
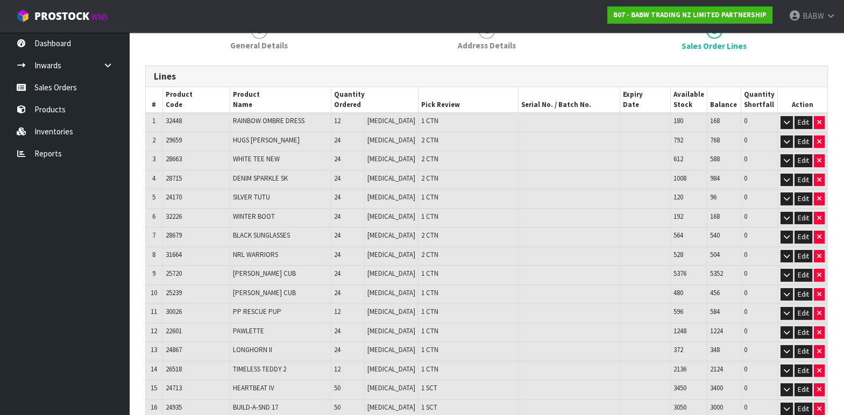
scroll to position [331, 0]
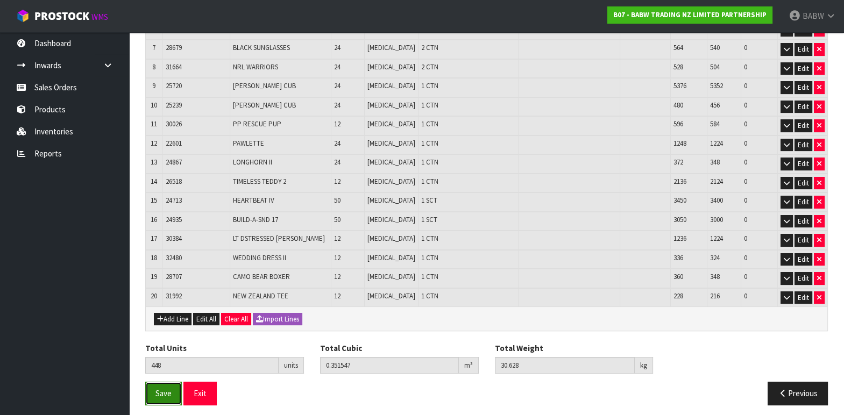
click at [149, 388] on button "Save" at bounding box center [163, 393] width 37 height 23
click at [193, 390] on button "Exit" at bounding box center [199, 393] width 33 height 23
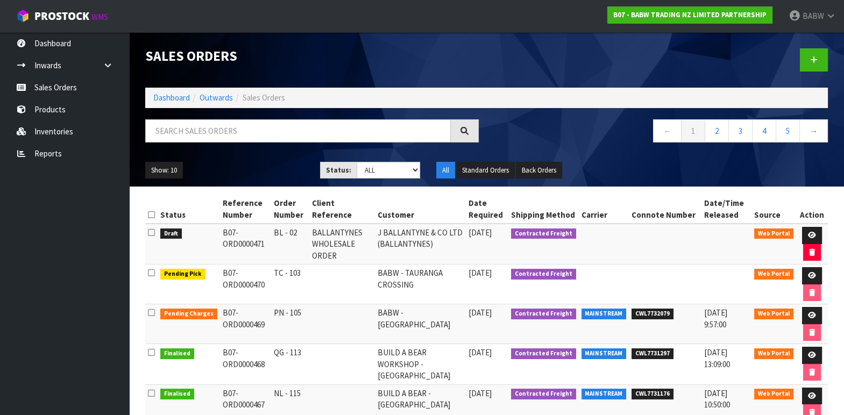
drag, startPoint x: 307, startPoint y: 237, endPoint x: 374, endPoint y: 241, distance: 67.3
click at [374, 241] on tr "Draft B07-ORD0000471 BL - 02 BALLANTYNES WHOLESALE ORDER J BALLANTYNE & CO LTD …" at bounding box center [486, 244] width 683 height 41
click at [374, 241] on td "BALLANTYNES WHOLESALE ORDER" at bounding box center [342, 244] width 66 height 41
drag, startPoint x: 385, startPoint y: 234, endPoint x: 454, endPoint y: 246, distance: 70.0
click at [454, 246] on td "J BALLANTYNE & CO LTD (BALLANTYNES)" at bounding box center [420, 244] width 91 height 41
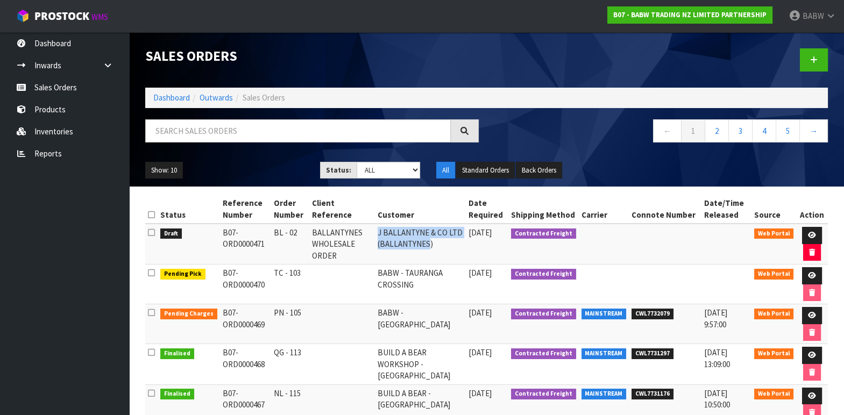
click at [454, 248] on td "J BALLANTYNE & CO LTD (BALLANTYNES)" at bounding box center [420, 244] width 91 height 41
drag, startPoint x: 413, startPoint y: 241, endPoint x: 378, endPoint y: 230, distance: 36.6
click at [378, 230] on tr "Draft B07-ORD0000471 BL - 02 BALLANTYNES WHOLESALE ORDER J BALLANTYNE & CO LTD …" at bounding box center [486, 244] width 683 height 41
click at [397, 235] on td "J BALLANTYNE & CO LTD (BALLANTYNES)" at bounding box center [420, 244] width 91 height 41
drag, startPoint x: 320, startPoint y: 228, endPoint x: 459, endPoint y: 246, distance: 140.6
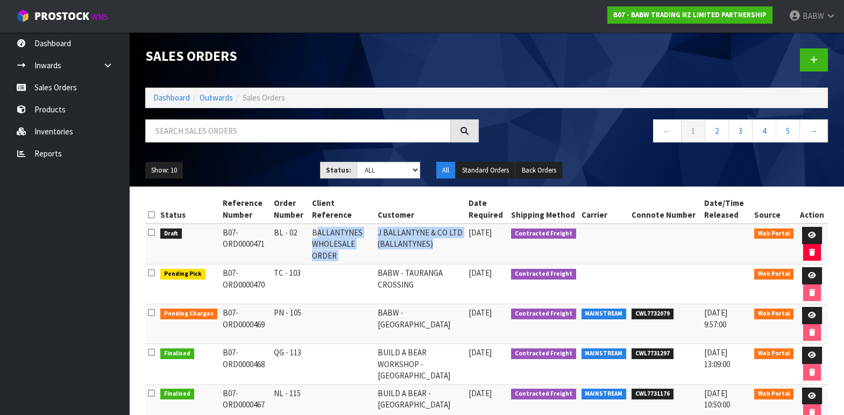
click at [459, 246] on tr "Draft B07-ORD0000471 BL - 02 BALLANTYNES WHOLESALE ORDER J BALLANTYNE & CO LTD …" at bounding box center [486, 244] width 683 height 41
click at [459, 247] on td "J BALLANTYNE & CO LTD (BALLANTYNES)" at bounding box center [420, 244] width 91 height 41
drag, startPoint x: 462, startPoint y: 243, endPoint x: 314, endPoint y: 230, distance: 149.1
click at [314, 230] on tr "Draft B07-ORD0000471 BL - 02 BALLANTYNES WHOLESALE ORDER J BALLANTYNE & CO LTD …" at bounding box center [486, 244] width 683 height 41
click at [327, 239] on td "BALLANTYNES WHOLESALE ORDER" at bounding box center [342, 244] width 66 height 41
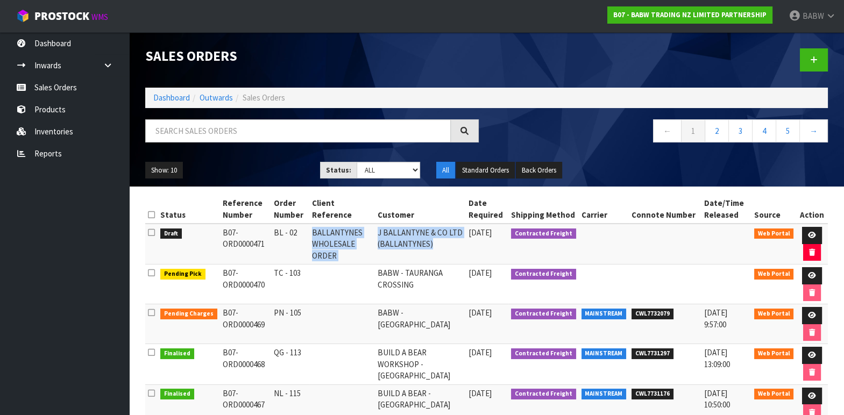
drag, startPoint x: 275, startPoint y: 229, endPoint x: 398, endPoint y: 250, distance: 124.4
click at [397, 250] on tr "Draft B07-ORD0000471 BL - 02 BALLANTYNES WHOLESALE ORDER J BALLANTYNE & CO LTD …" at bounding box center [486, 244] width 683 height 41
click at [405, 246] on td "J BALLANTYNE & CO LTD (BALLANTYNES)" at bounding box center [420, 244] width 91 height 41
drag, startPoint x: 215, startPoint y: 233, endPoint x: 449, endPoint y: 242, distance: 233.7
click at [449, 242] on tr "Draft B07-ORD0000471 BL - 02 BALLANTYNES WHOLESALE ORDER J BALLANTYNE & CO LTD …" at bounding box center [486, 244] width 683 height 41
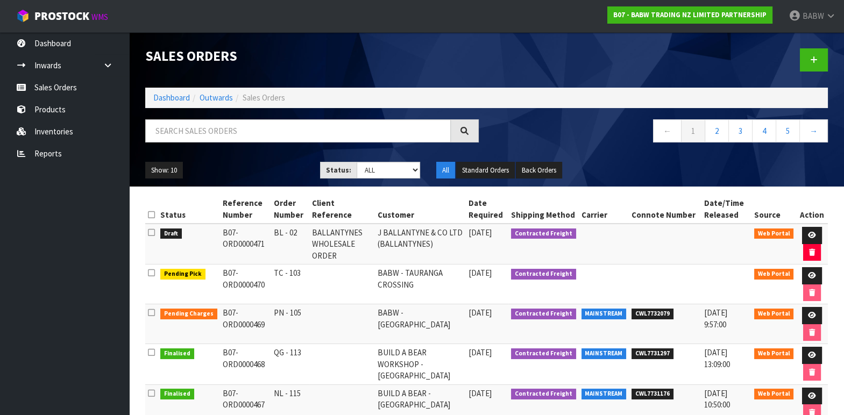
click at [459, 242] on td "J BALLANTYNE & CO LTD (BALLANTYNES)" at bounding box center [420, 244] width 91 height 41
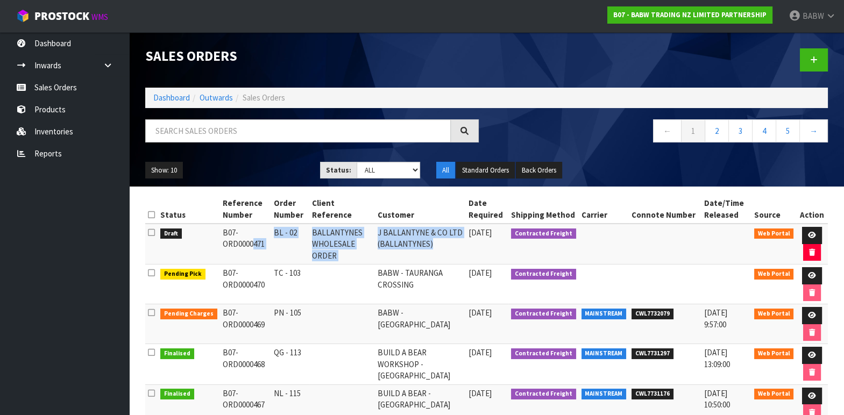
drag, startPoint x: 463, startPoint y: 242, endPoint x: 214, endPoint y: 231, distance: 248.8
click at [214, 231] on tr "Draft B07-ORD0000471 BL - 02 BALLANTYNES WHOLESALE ORDER J BALLANTYNE & CO LTD …" at bounding box center [486, 244] width 683 height 41
click at [265, 246] on td "B07-ORD0000471" at bounding box center [245, 244] width 51 height 41
drag, startPoint x: 426, startPoint y: 248, endPoint x: 154, endPoint y: 236, distance: 272.5
click at [154, 236] on tr "Draft B07-ORD0000471 BL - 02 BALLANTYNES WHOLESALE ORDER J BALLANTYNE & CO LTD …" at bounding box center [486, 244] width 683 height 41
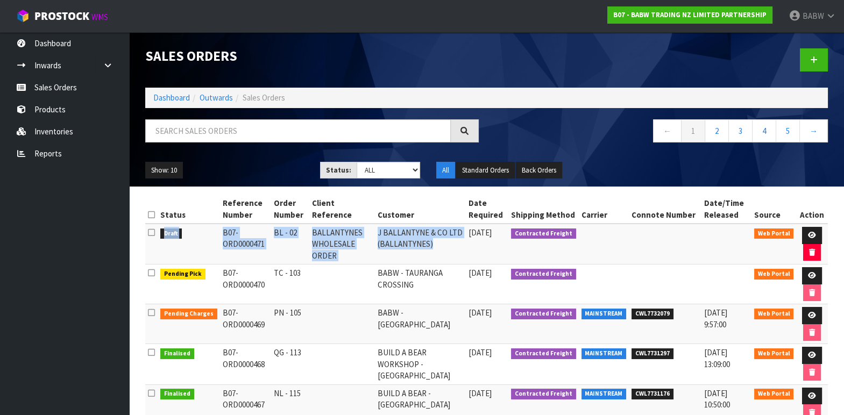
click at [228, 246] on td "B07-ORD0000471" at bounding box center [245, 244] width 51 height 41
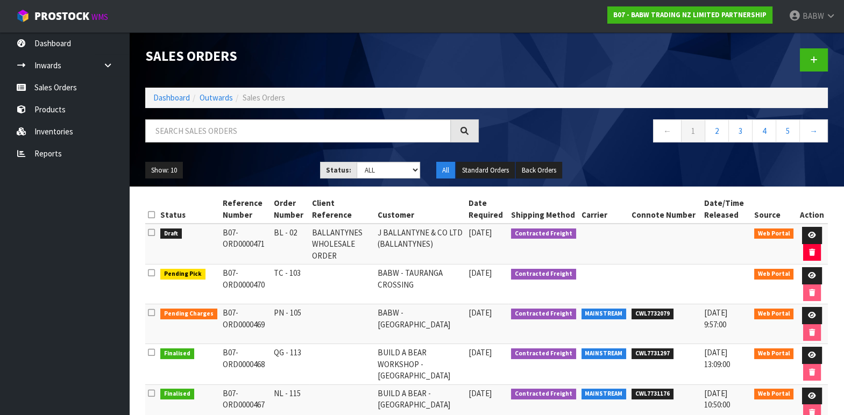
click at [45, 282] on ul "Dashboard Inwards Purchase Orders Receipts Sales Orders Products Inventories Re…" at bounding box center [64, 223] width 129 height 383
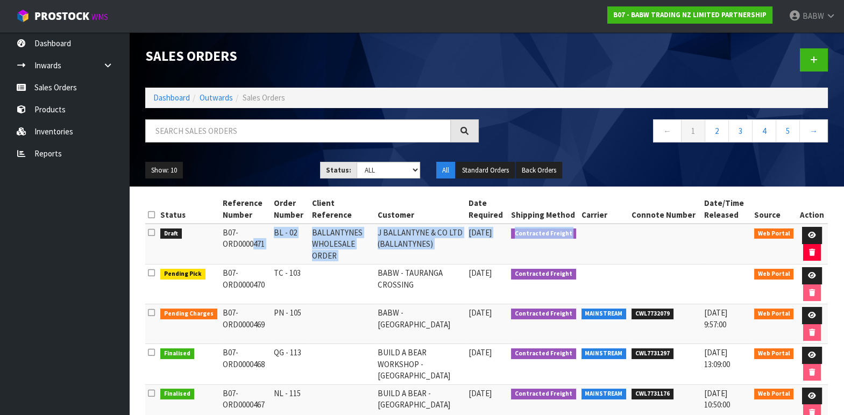
drag, startPoint x: 219, startPoint y: 231, endPoint x: 627, endPoint y: 241, distance: 407.9
click at [627, 241] on tr "Draft B07-ORD0000471 BL - 02 BALLANTYNES WHOLESALE ORDER J BALLANTYNE & CO LTD …" at bounding box center [486, 244] width 683 height 41
click at [627, 241] on td at bounding box center [604, 244] width 51 height 41
drag, startPoint x: 455, startPoint y: 246, endPoint x: 218, endPoint y: 230, distance: 236.7
click at [218, 230] on tr "Draft B07-ORD0000471 BL - 02 BALLANTYNES WHOLESALE ORDER J BALLANTYNE & CO LTD …" at bounding box center [486, 244] width 683 height 41
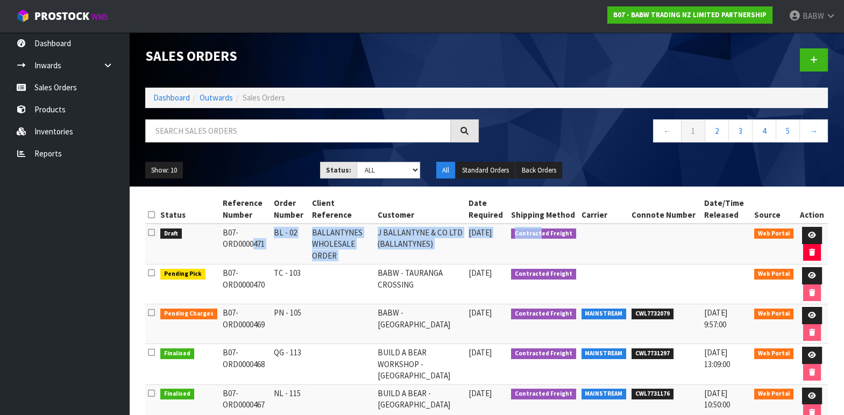
click at [220, 230] on td "B07-ORD0000471" at bounding box center [245, 244] width 51 height 41
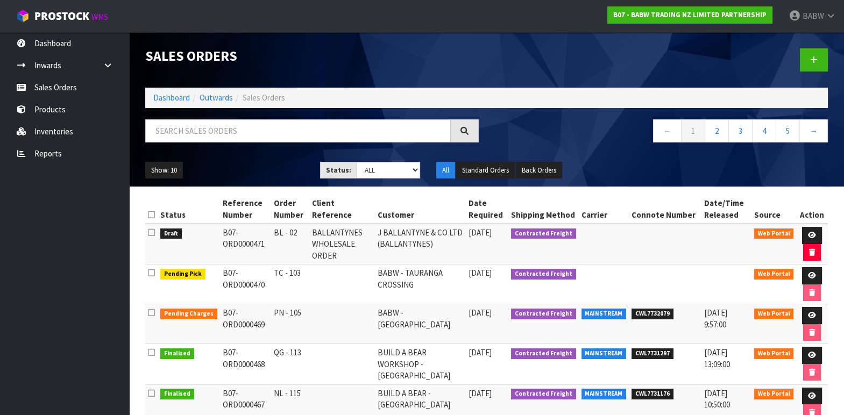
click at [295, 63] on h1 "Sales Orders" at bounding box center [312, 55] width 334 height 15
click at [357, 55] on h1 "Sales Orders" at bounding box center [312, 55] width 334 height 15
click at [88, 244] on ul "Dashboard Inwards Purchase Orders Receipts Sales Orders Products Inventories Re…" at bounding box center [64, 223] width 129 height 383
